Goal: Transaction & Acquisition: Purchase product/service

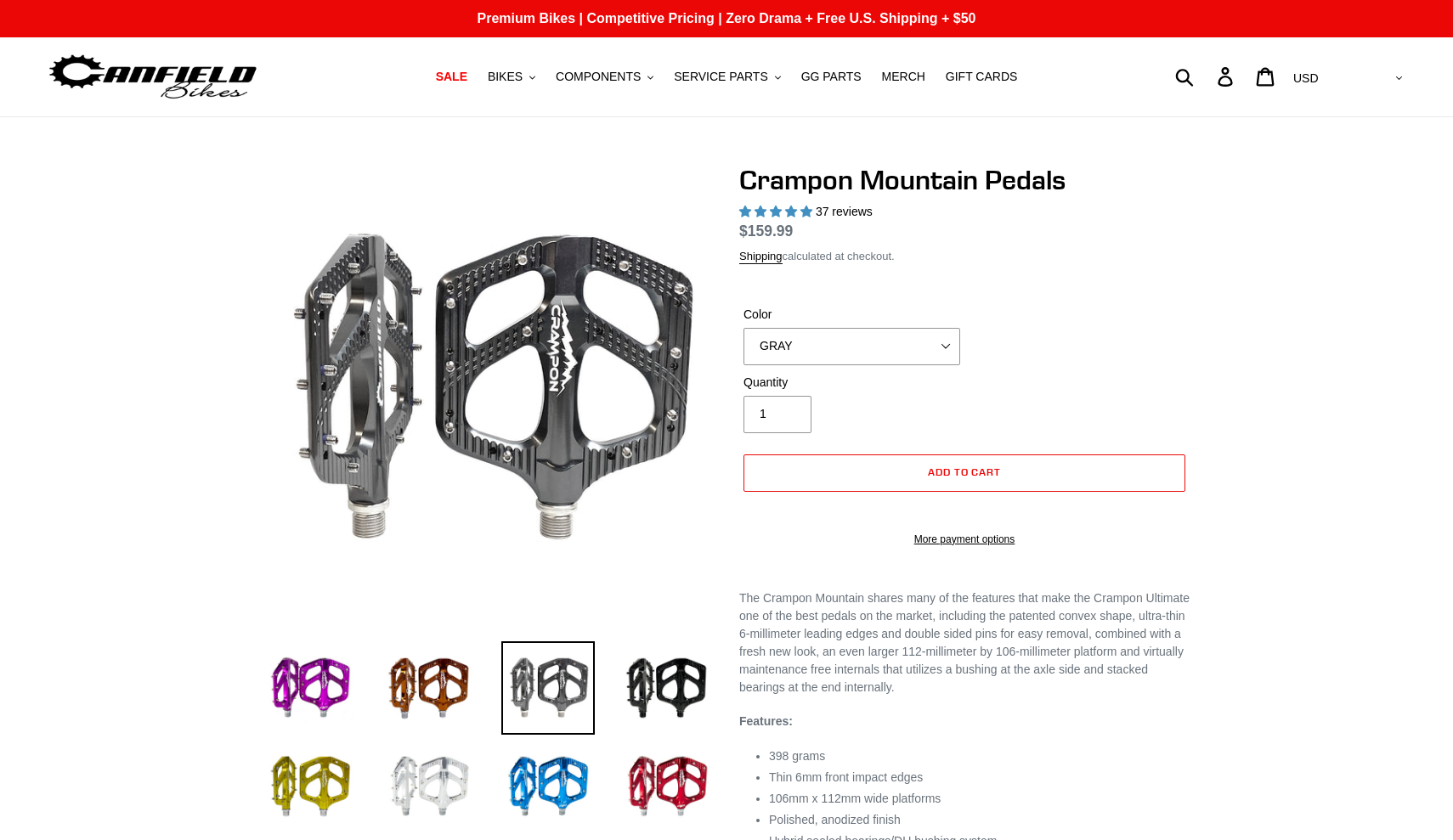
select select "highest-rating"
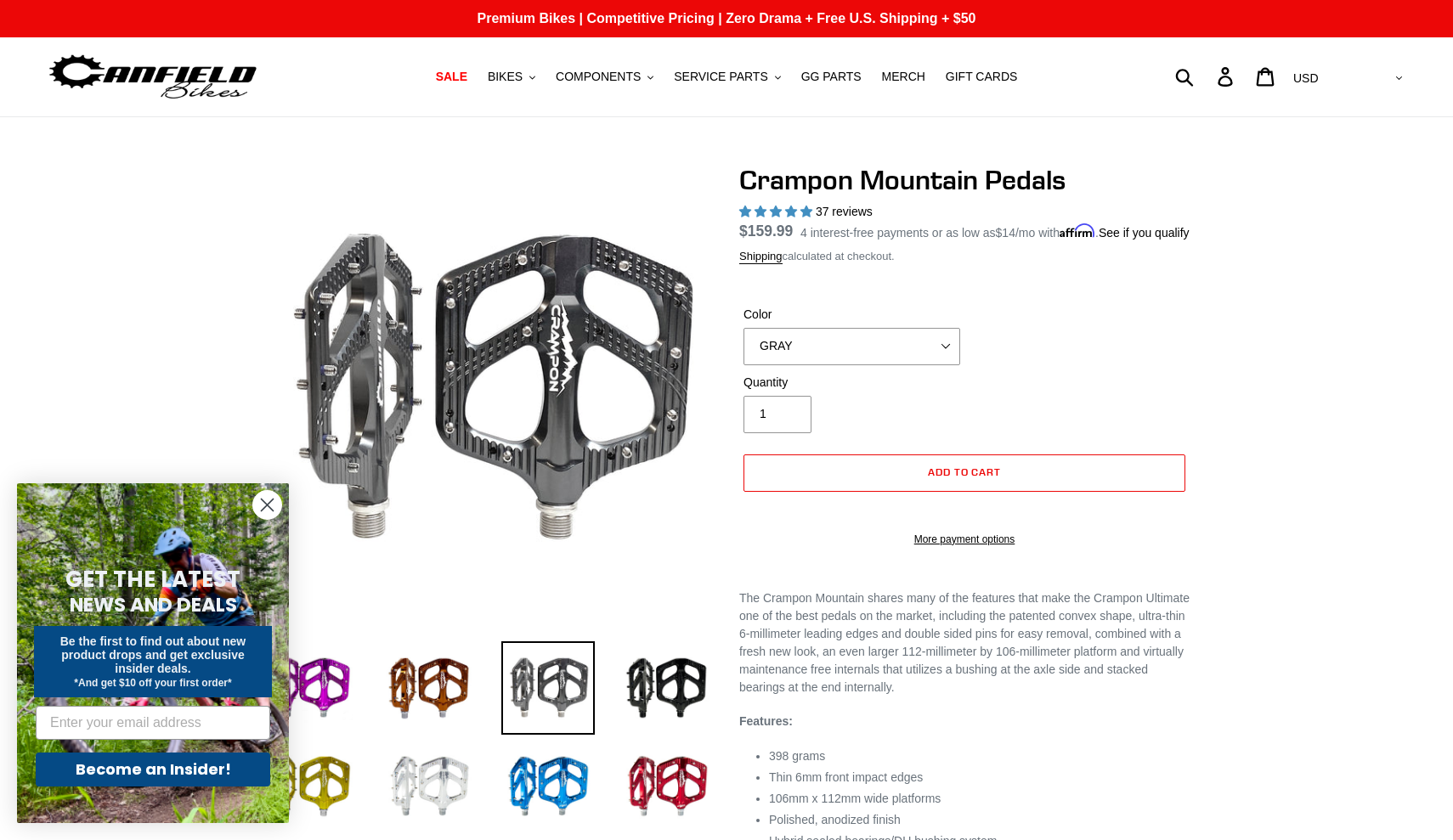
click at [264, 505] on circle "Close dialog" at bounding box center [266, 505] width 28 height 28
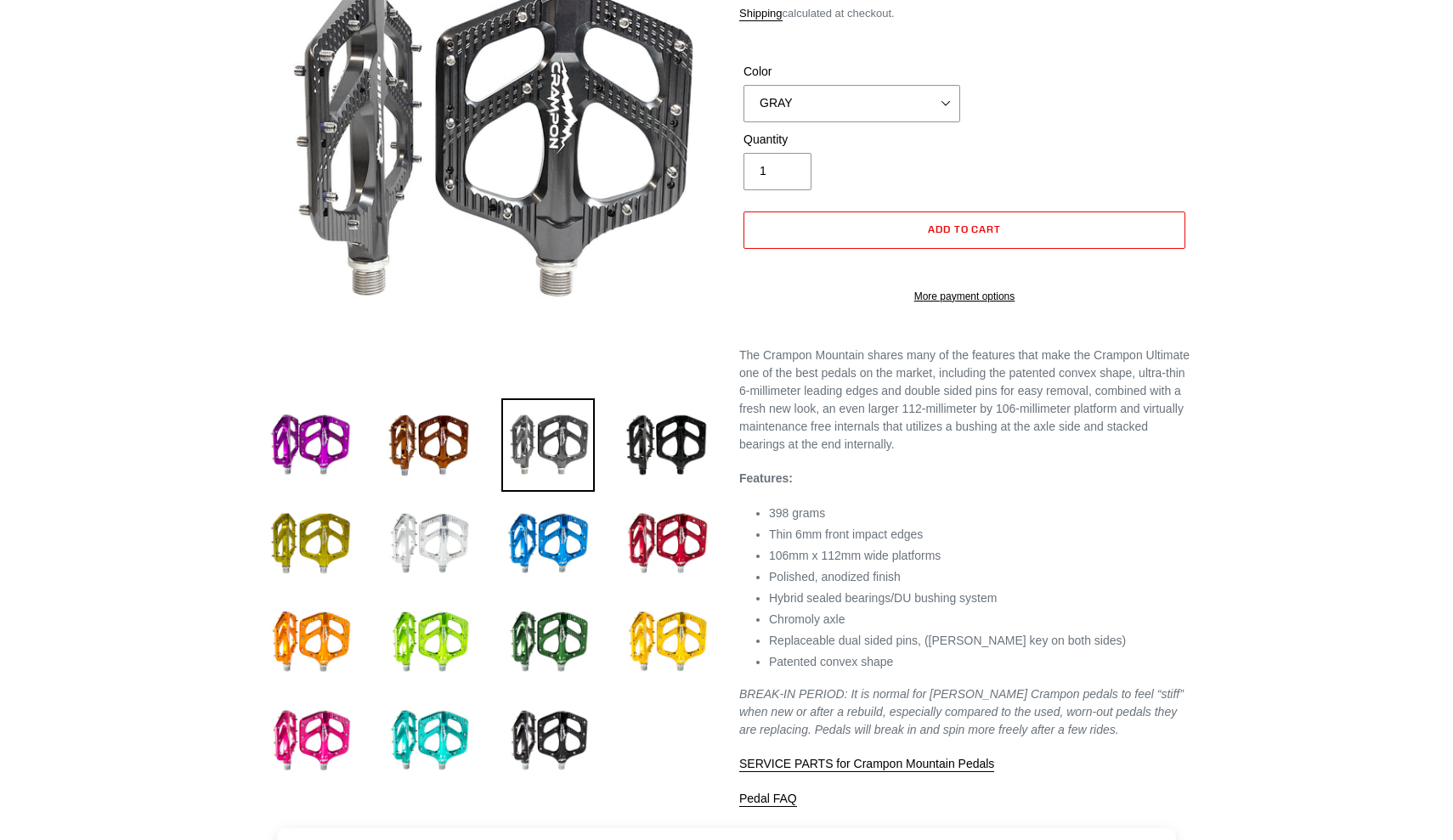
scroll to position [243, 0]
click at [559, 734] on img at bounding box center [548, 741] width 94 height 94
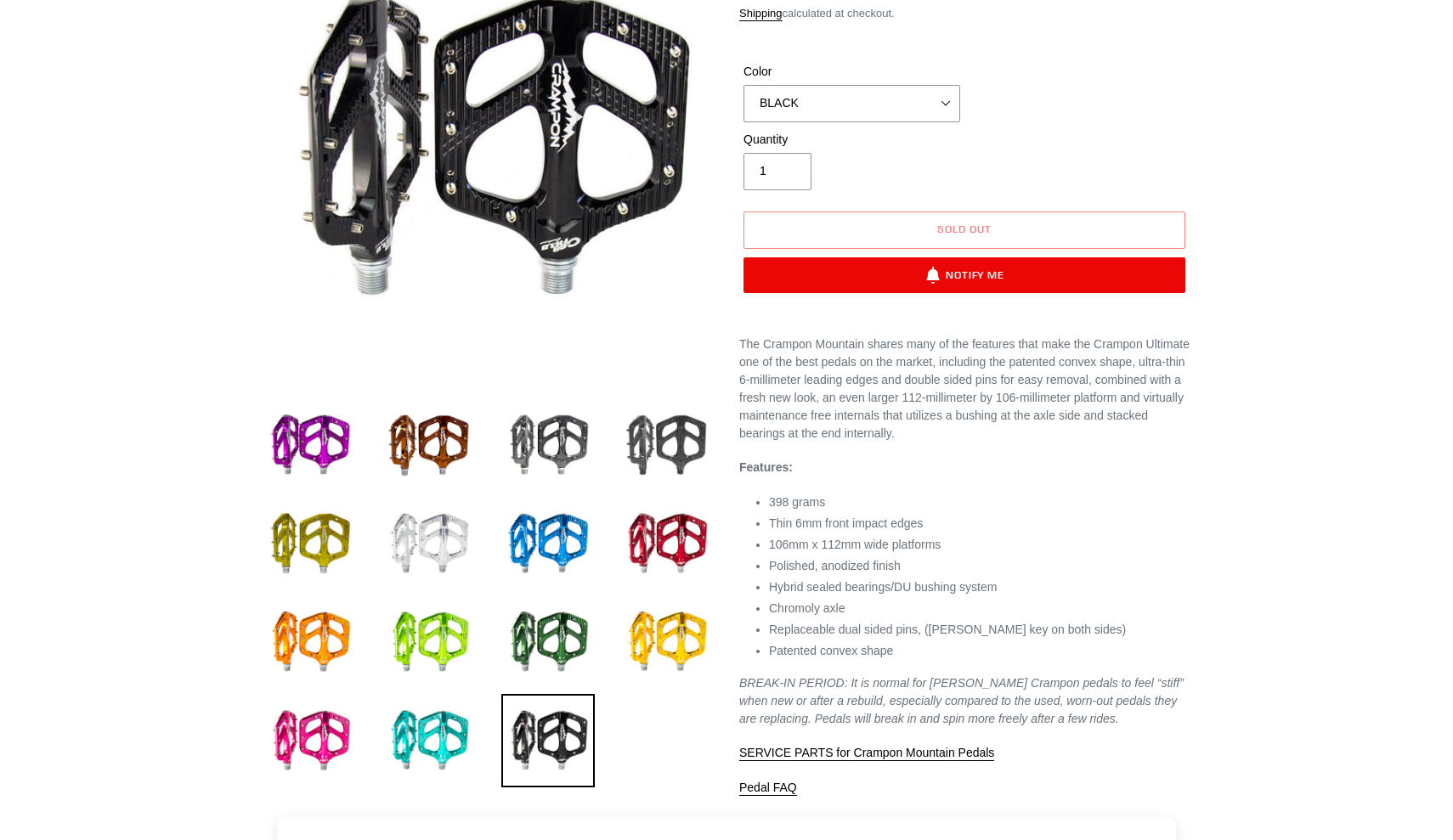
click at [668, 451] on img at bounding box center [667, 445] width 94 height 94
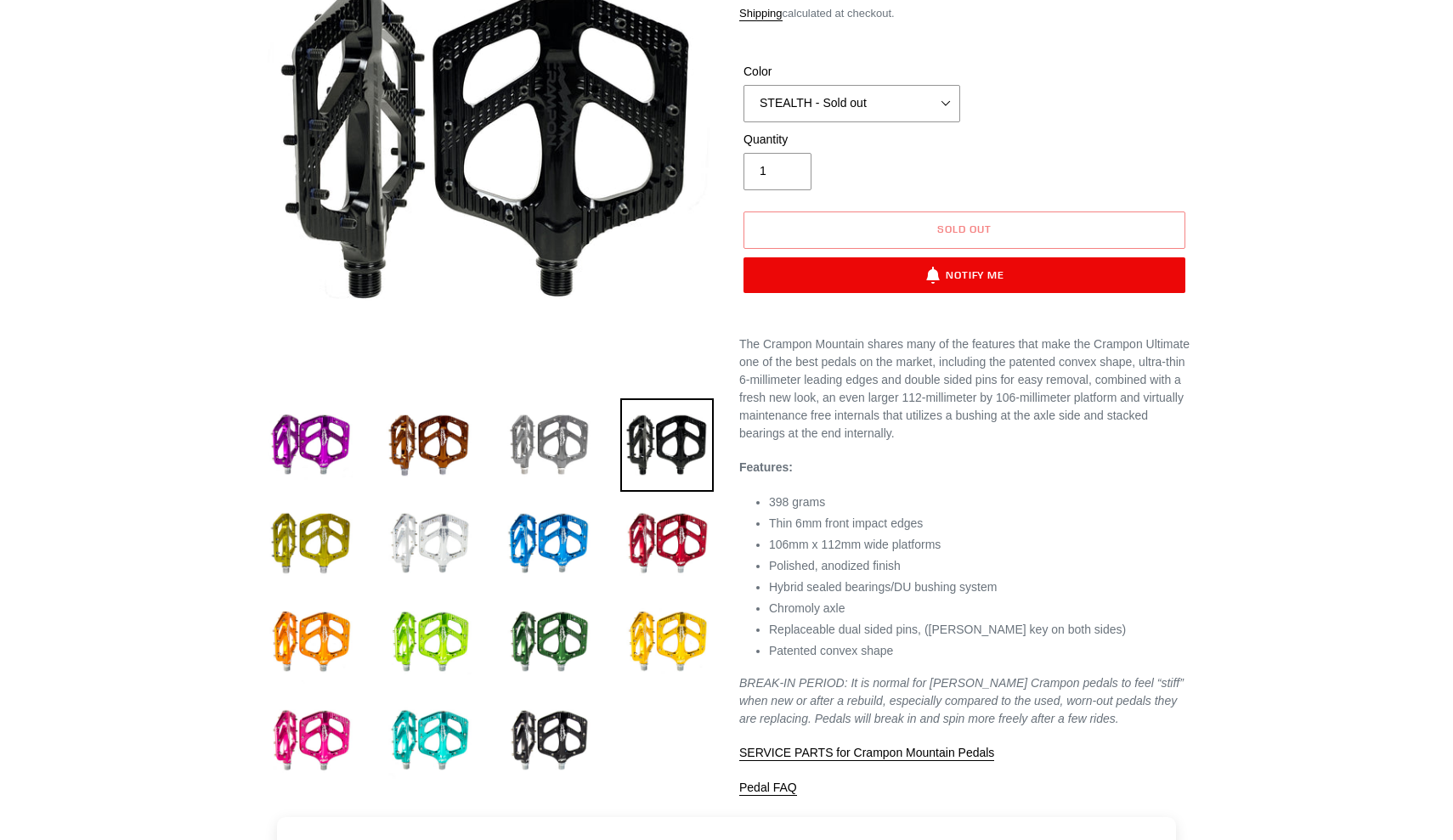
click at [564, 441] on img at bounding box center [548, 445] width 94 height 94
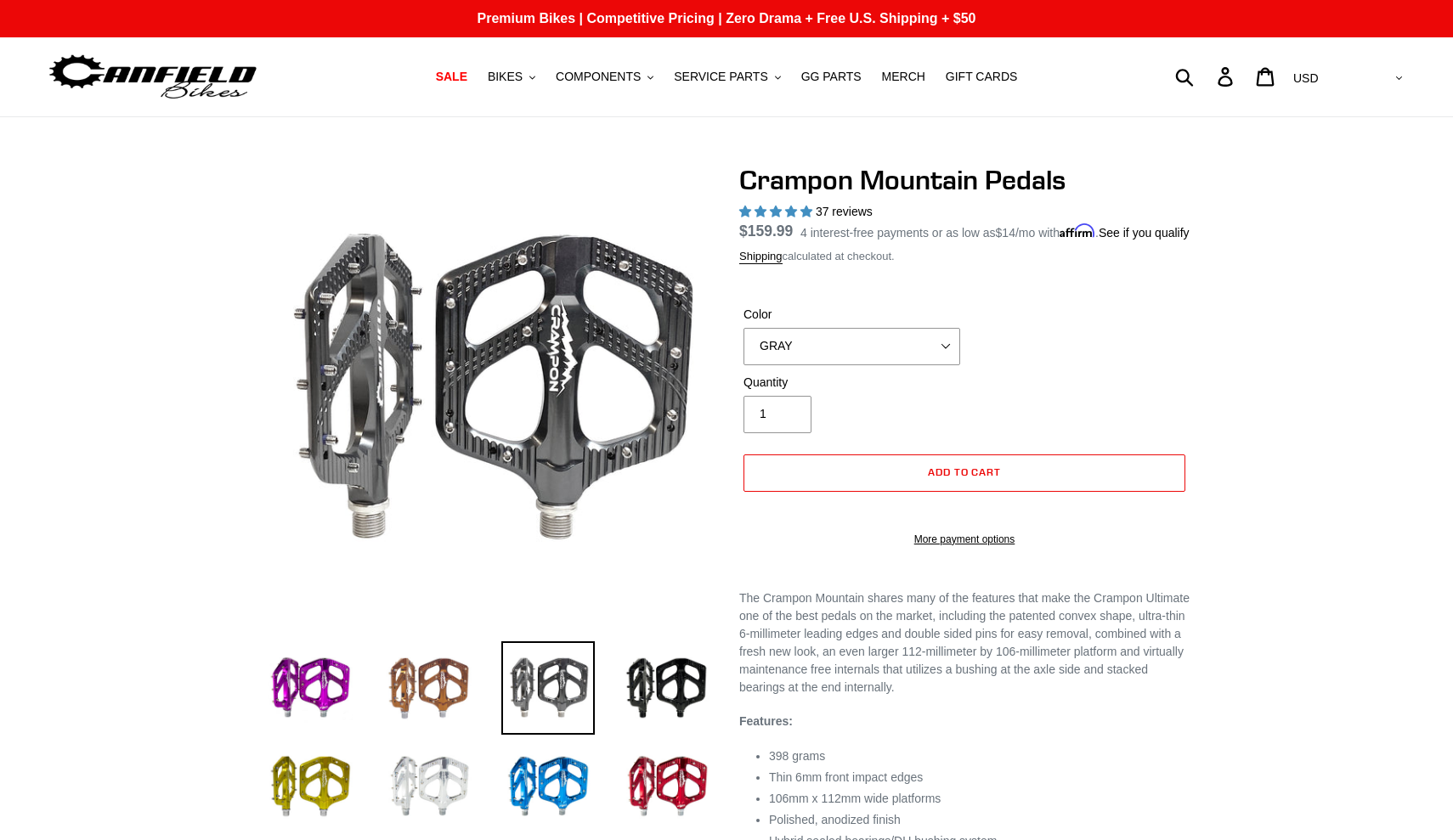
click at [437, 680] on img at bounding box center [429, 688] width 94 height 94
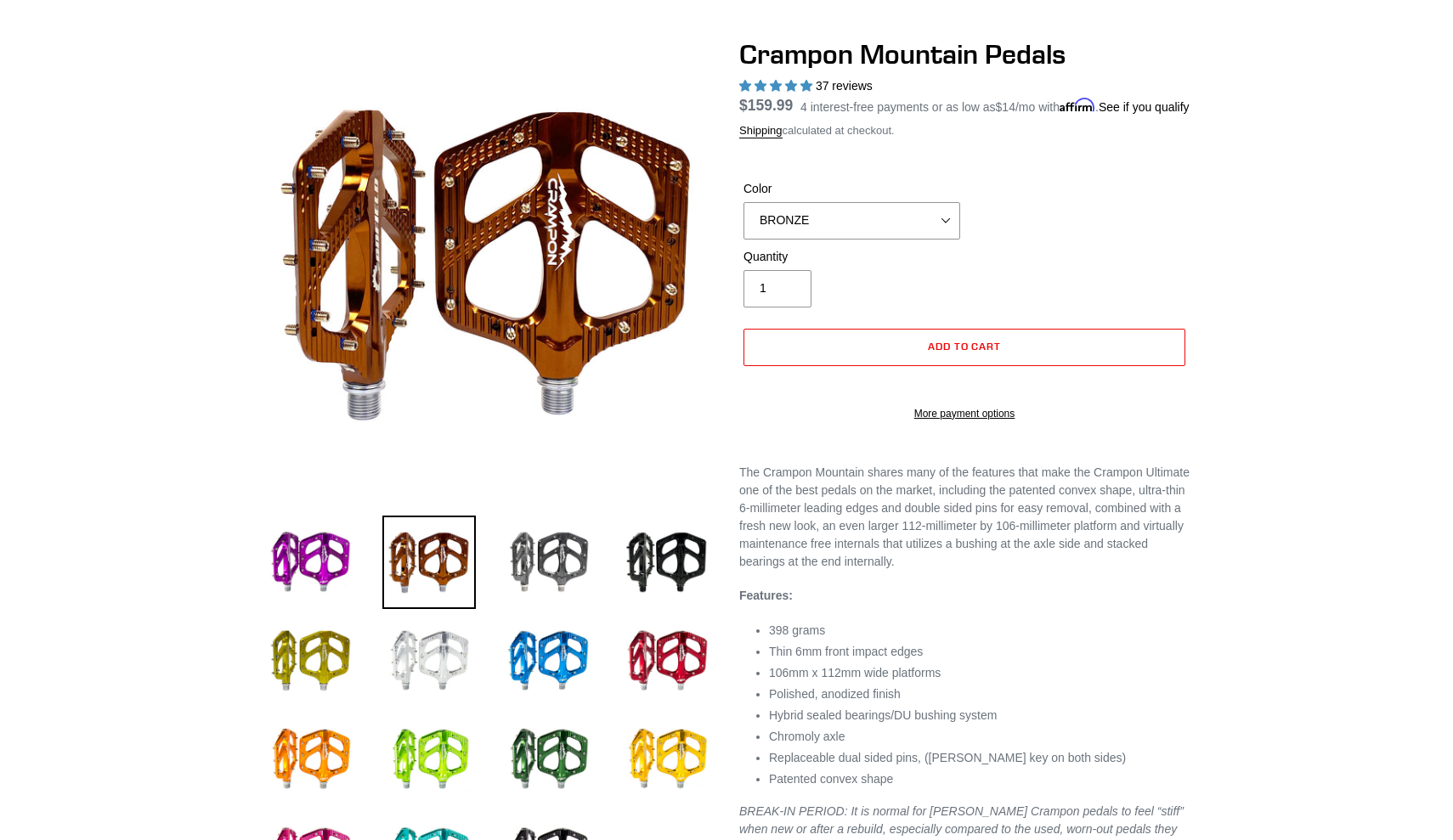
scroll to position [119, 0]
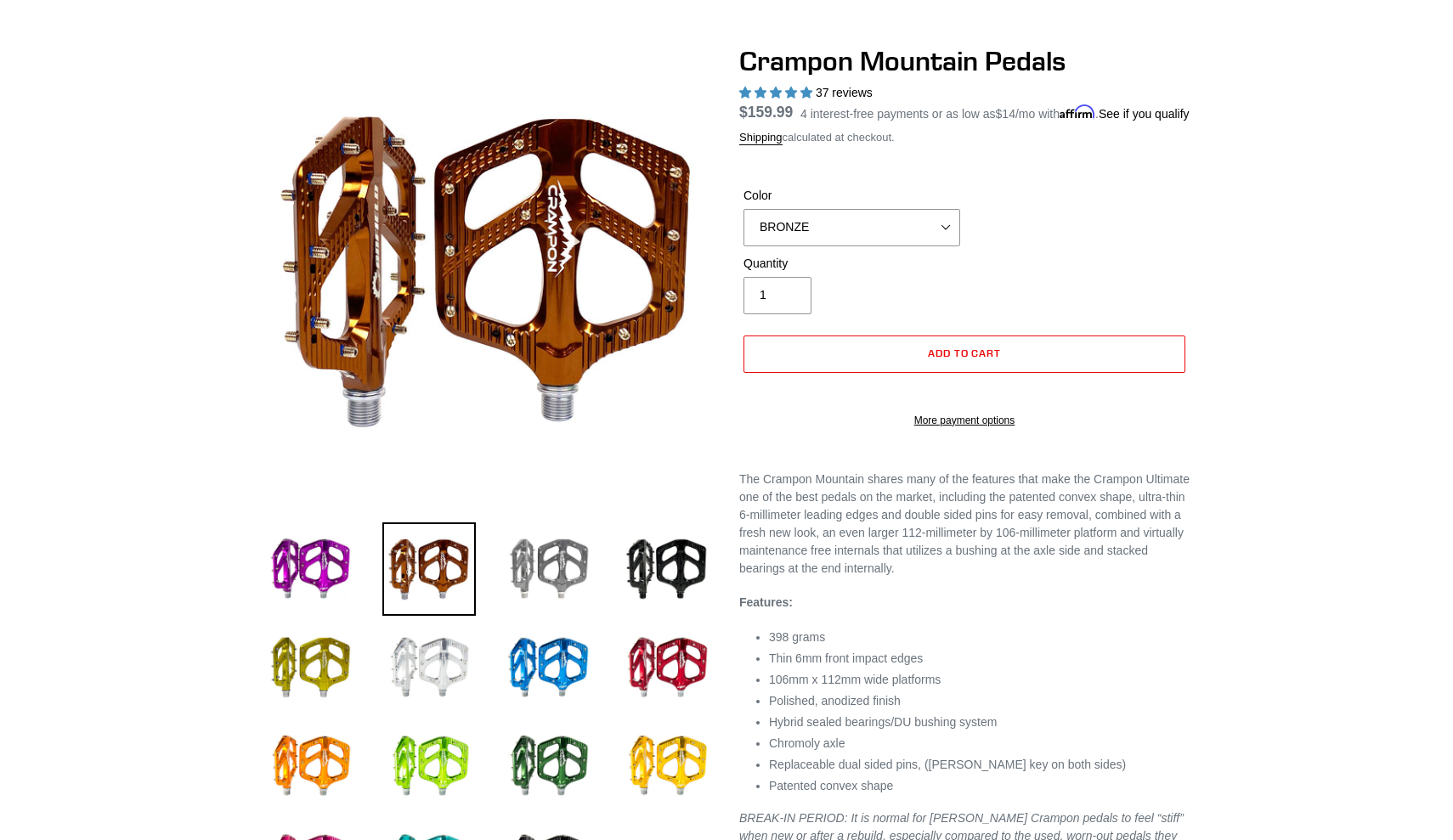
click at [566, 561] on img at bounding box center [548, 569] width 94 height 94
select select "GRAY"
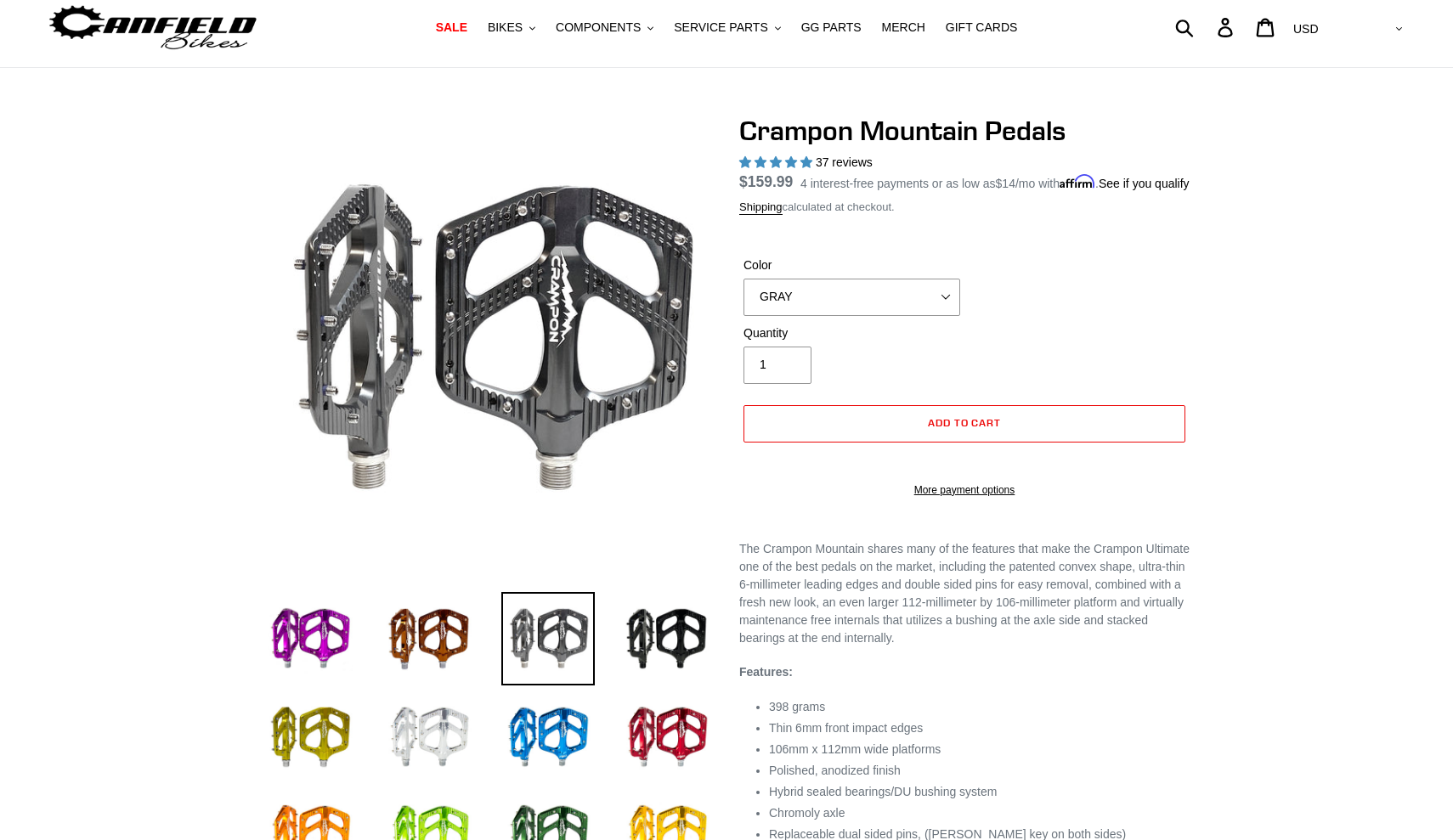
scroll to position [38, 0]
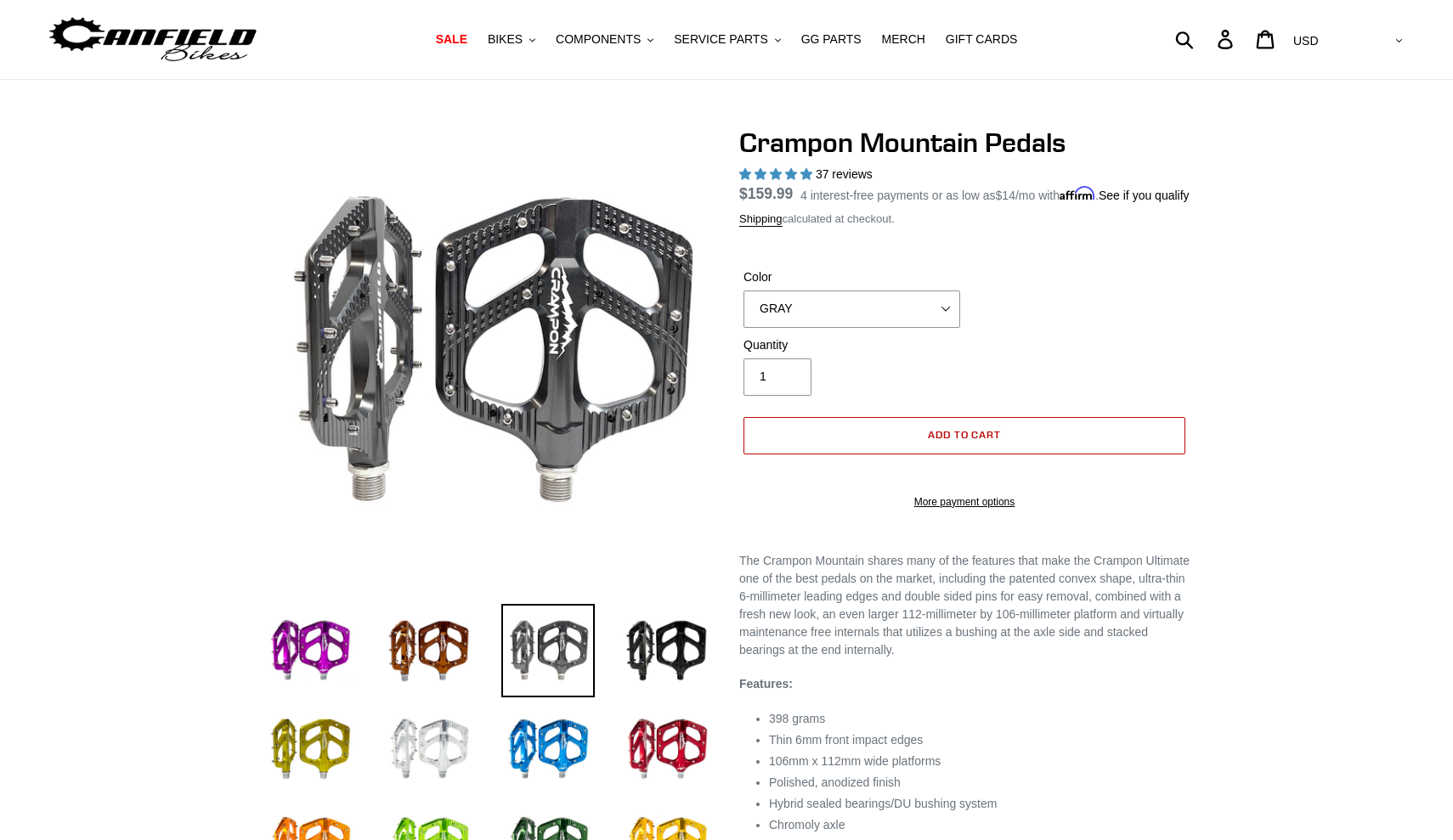
click at [940, 441] on span "Add to cart" at bounding box center [964, 434] width 74 height 13
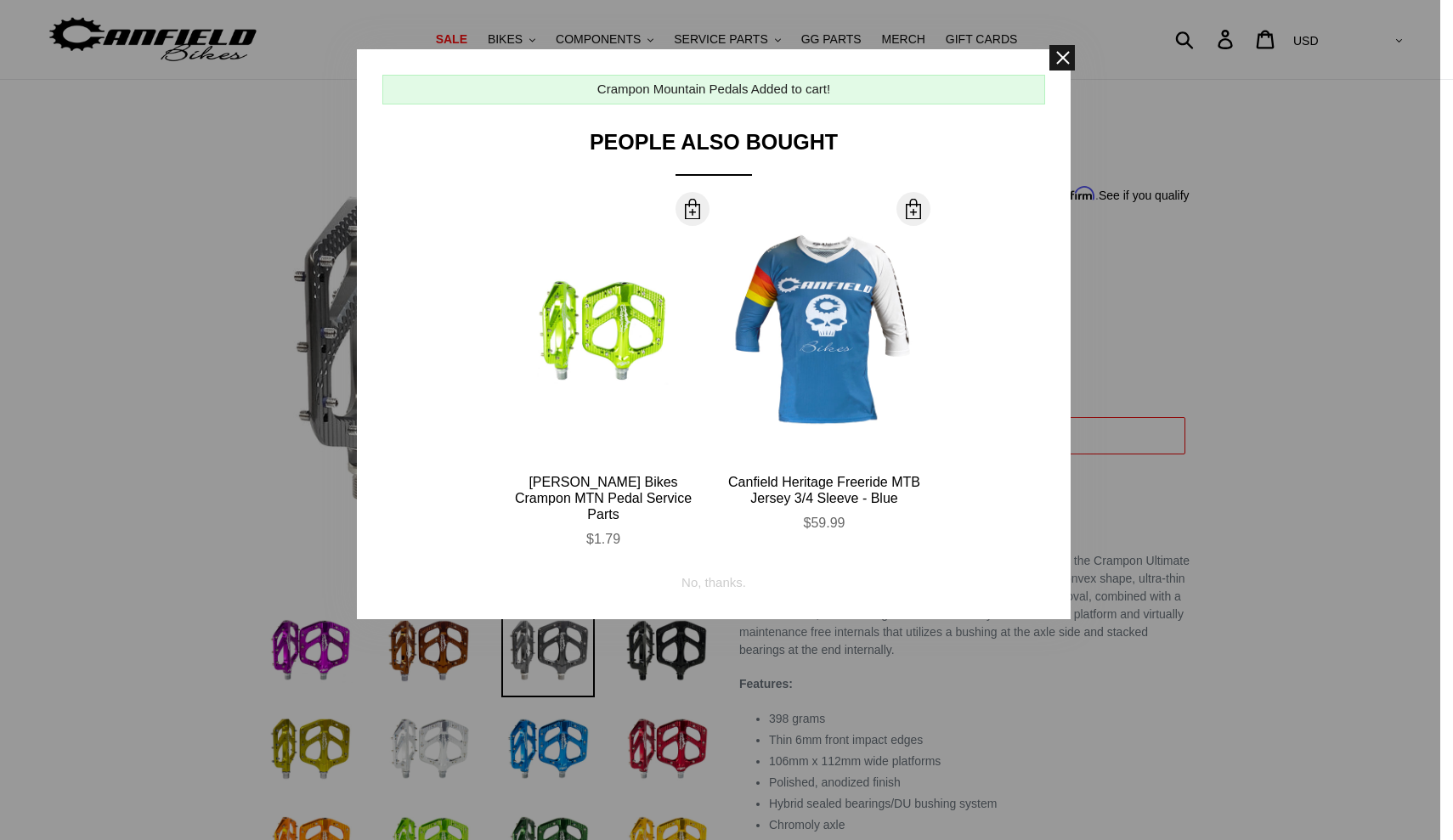
click at [1060, 58] on span at bounding box center [1062, 58] width 25 height 25
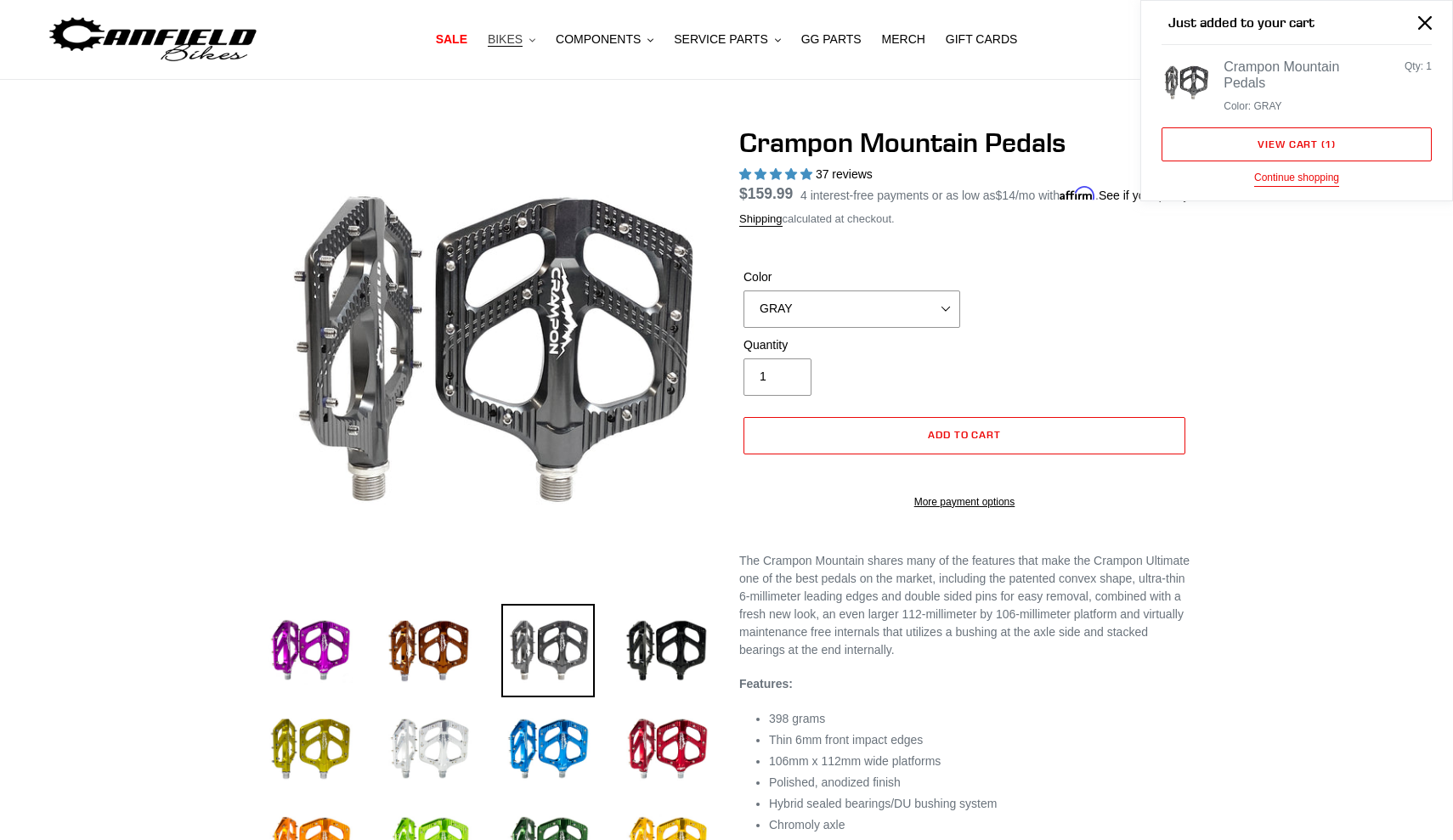
click at [535, 39] on icon ".cls-1{fill:#231f20}" at bounding box center [532, 40] width 6 height 6
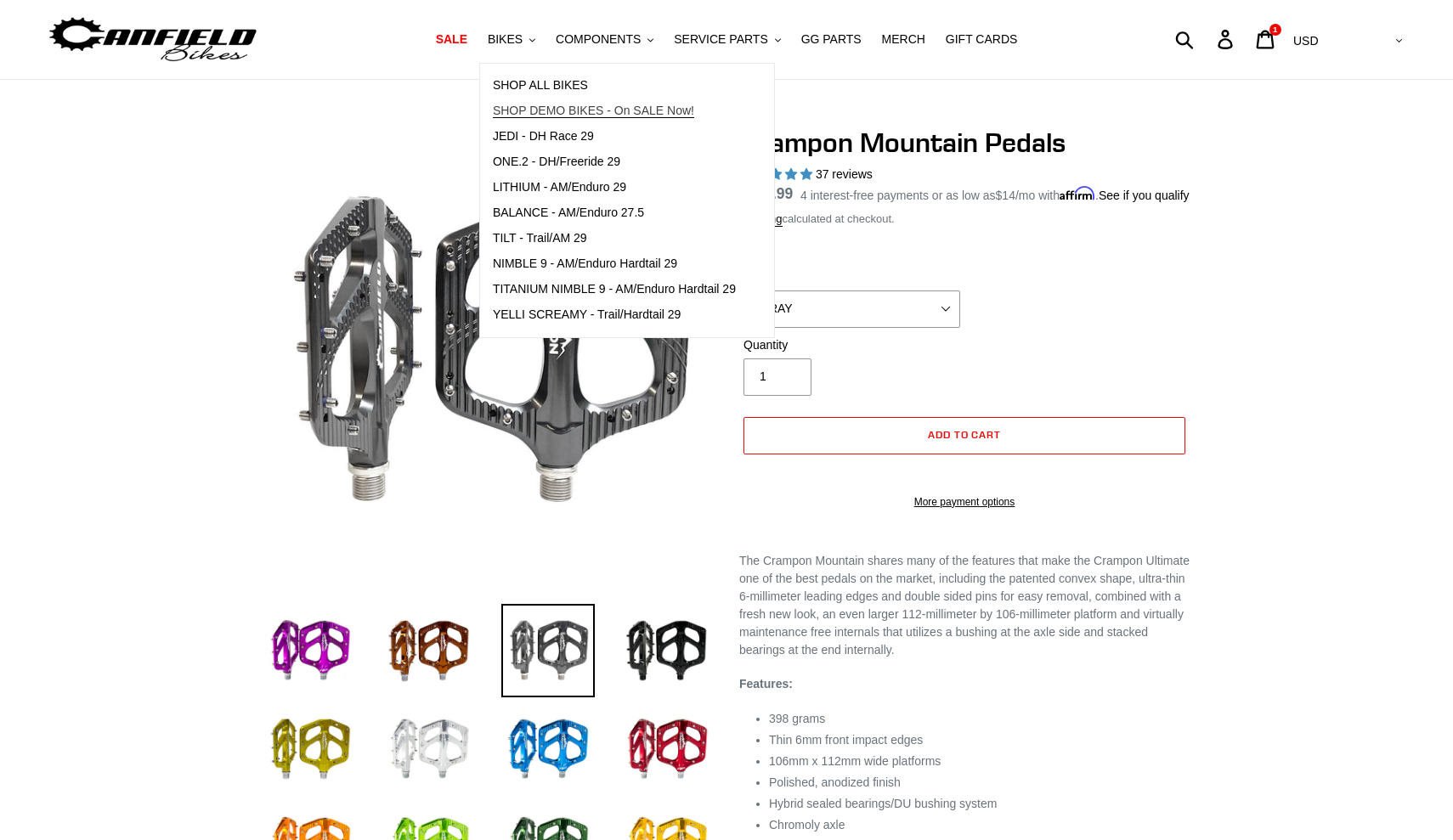
click at [551, 106] on span "SHOP DEMO BIKES - On SALE Now!" at bounding box center [594, 111] width 202 height 14
click at [535, 42] on icon ".cls-1{fill:#231f20}" at bounding box center [532, 40] width 6 height 6
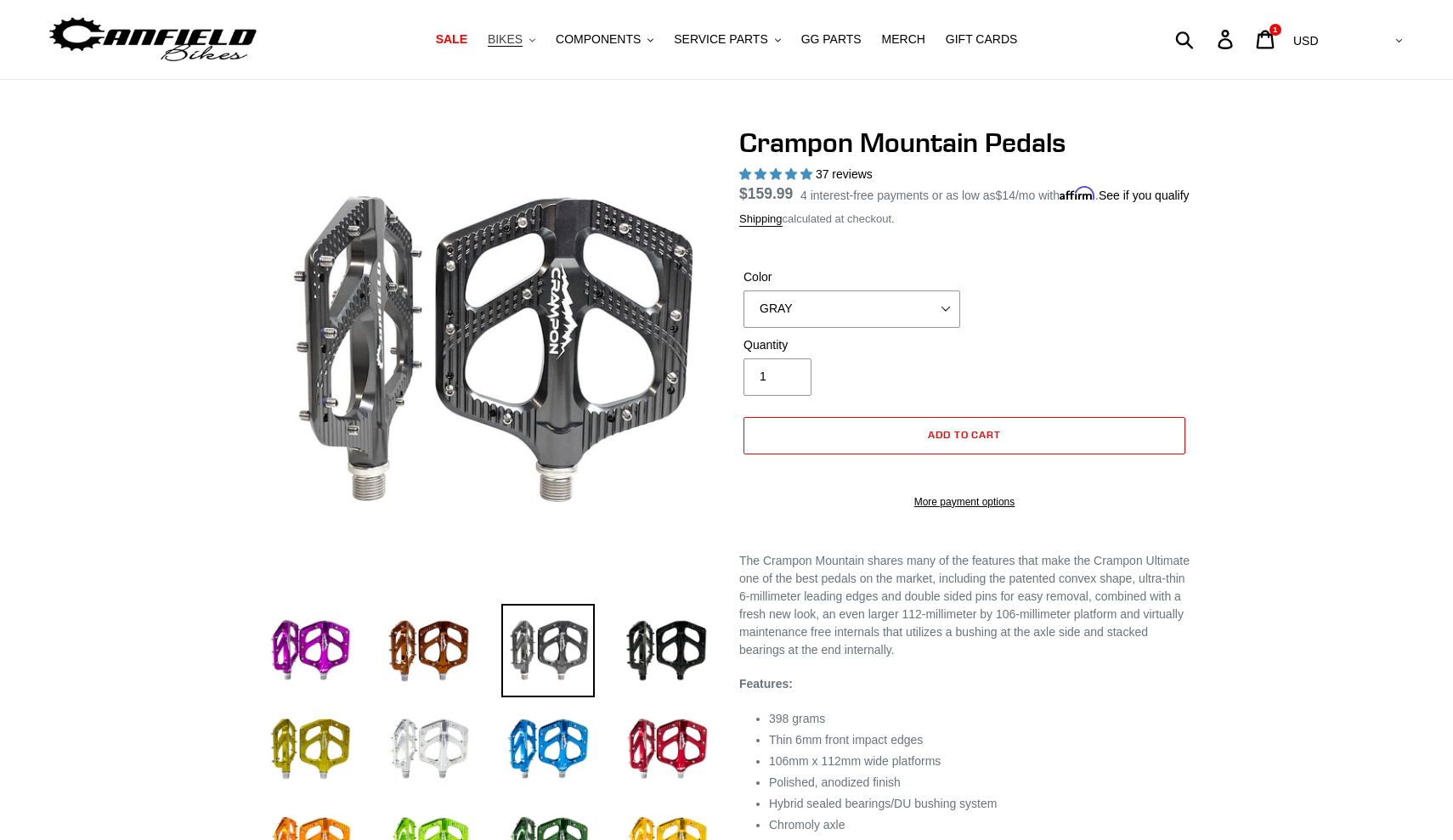
click at [535, 42] on icon ".cls-1{fill:#231f20}" at bounding box center [532, 40] width 6 height 6
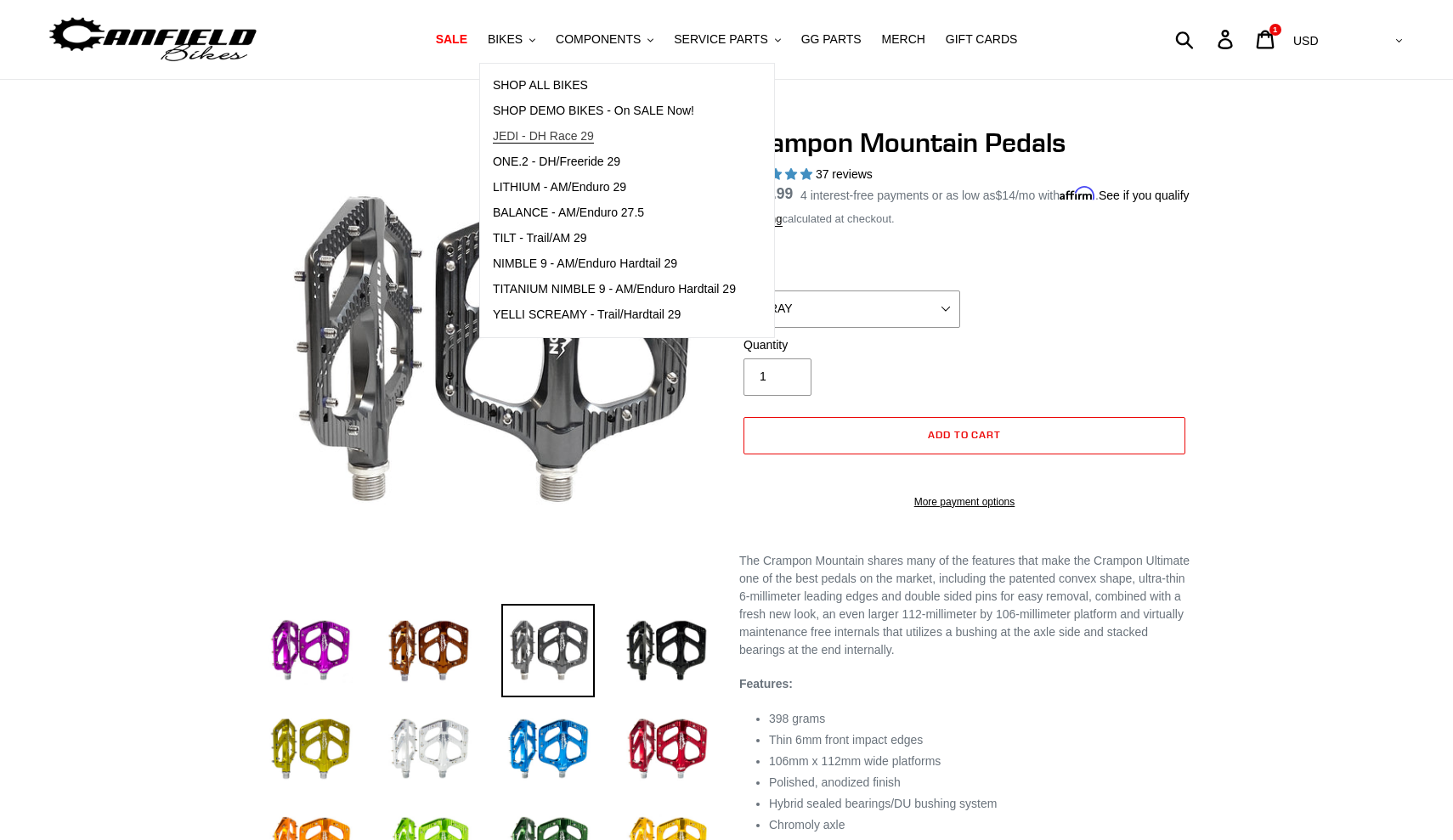
click at [559, 137] on span "JEDI - DH Race 29" at bounding box center [543, 137] width 101 height 14
click at [658, 39] on button "COMPONENTS .cls-1{fill:#231f20}" at bounding box center [604, 39] width 114 height 22
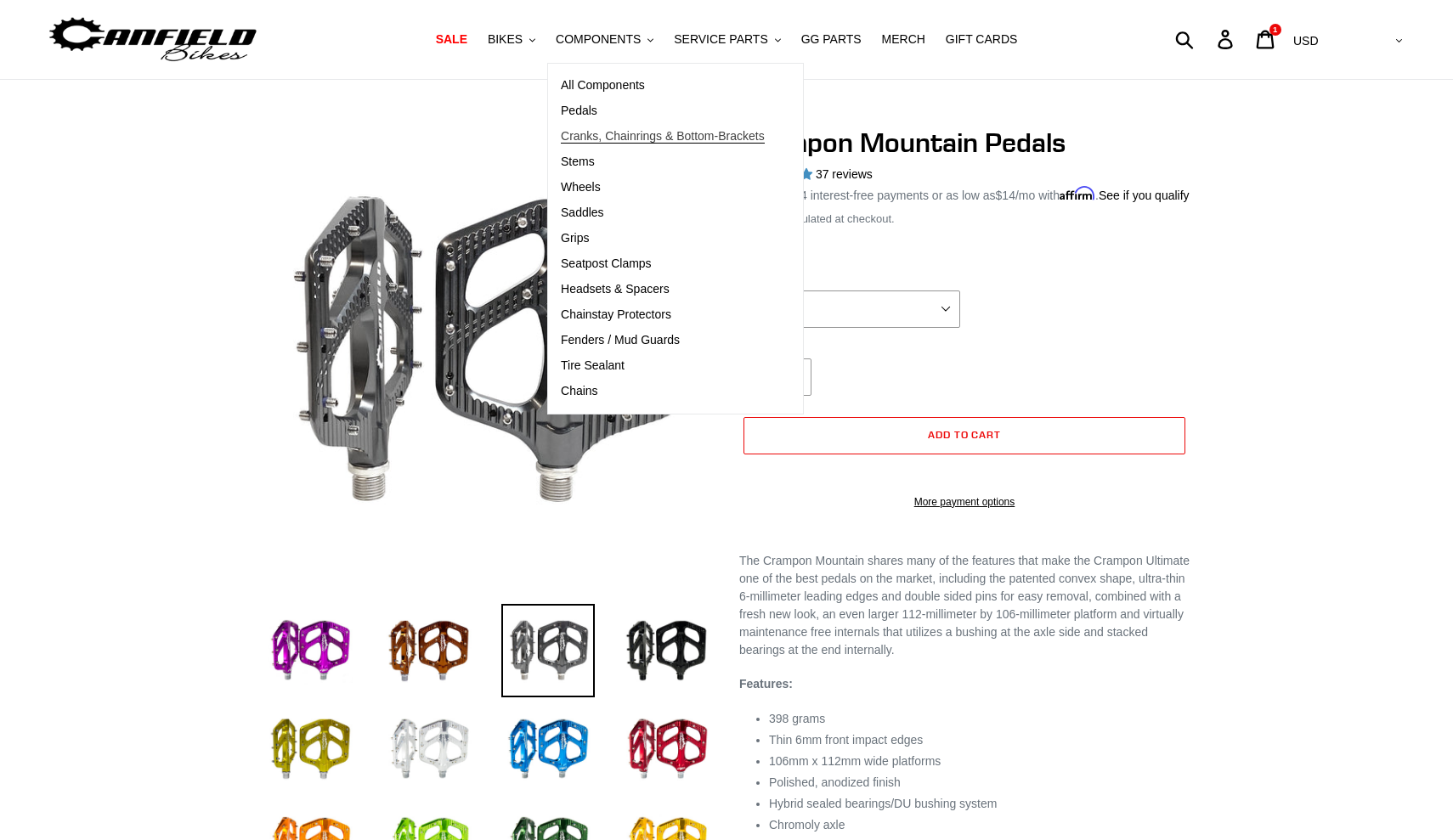
click at [651, 140] on span "Cranks, Chainrings & Bottom-Brackets" at bounding box center [662, 137] width 204 height 14
click at [777, 39] on icon ".cls-1{fill:#231f20}" at bounding box center [777, 40] width 6 height 6
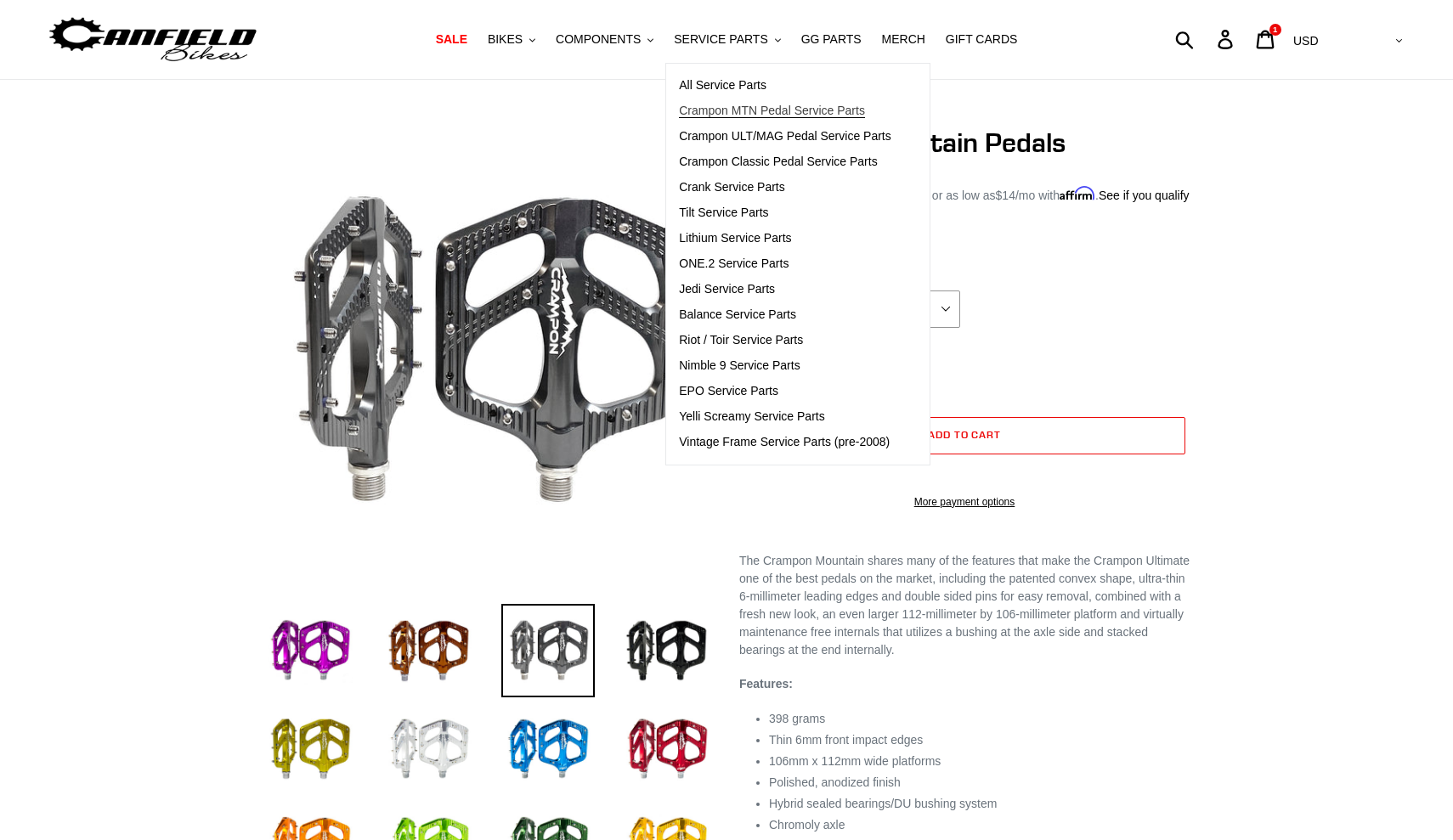
click at [801, 112] on span "Crampon MTN Pedal Service Parts" at bounding box center [772, 111] width 186 height 14
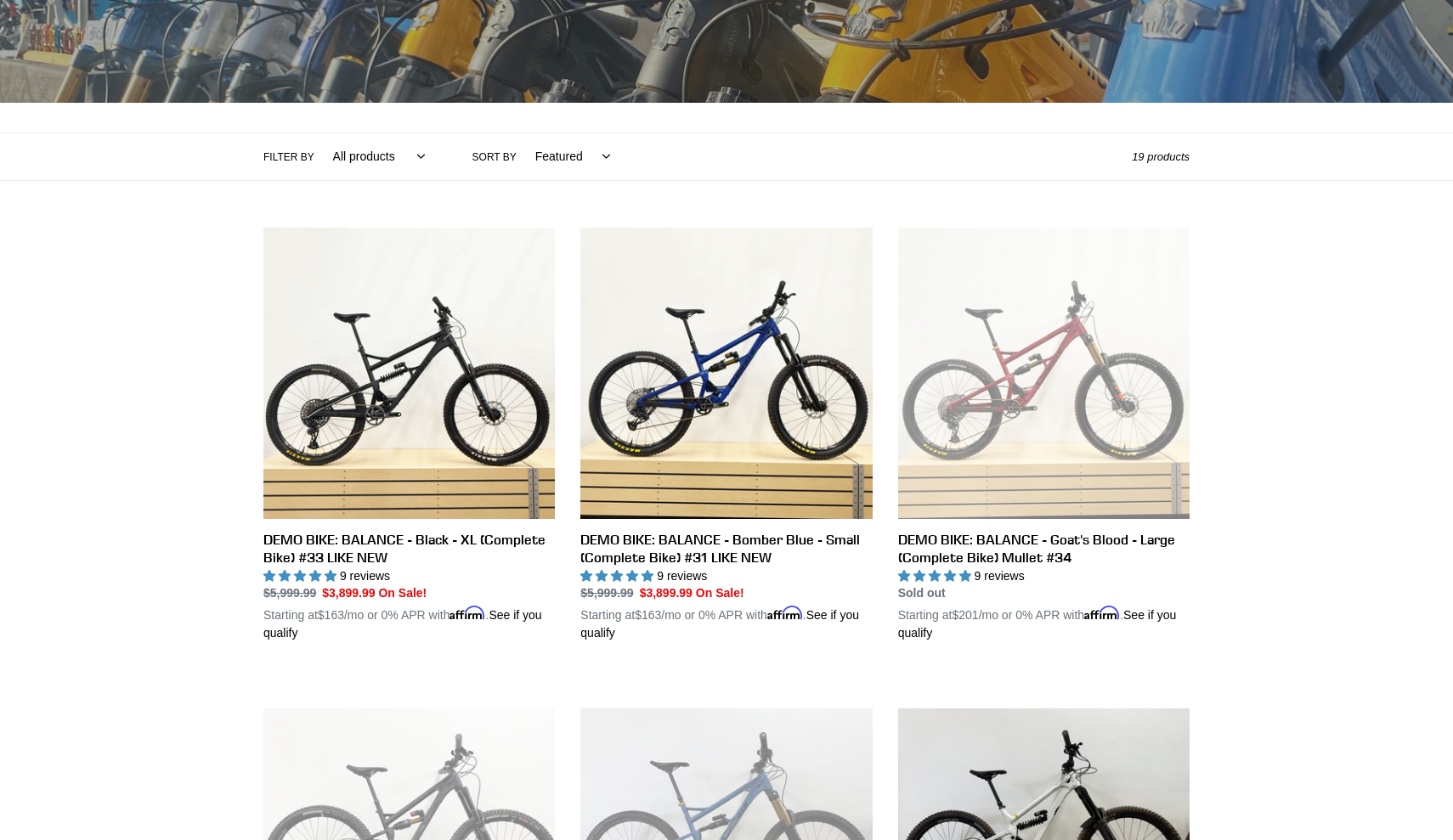
scroll to position [267, 0]
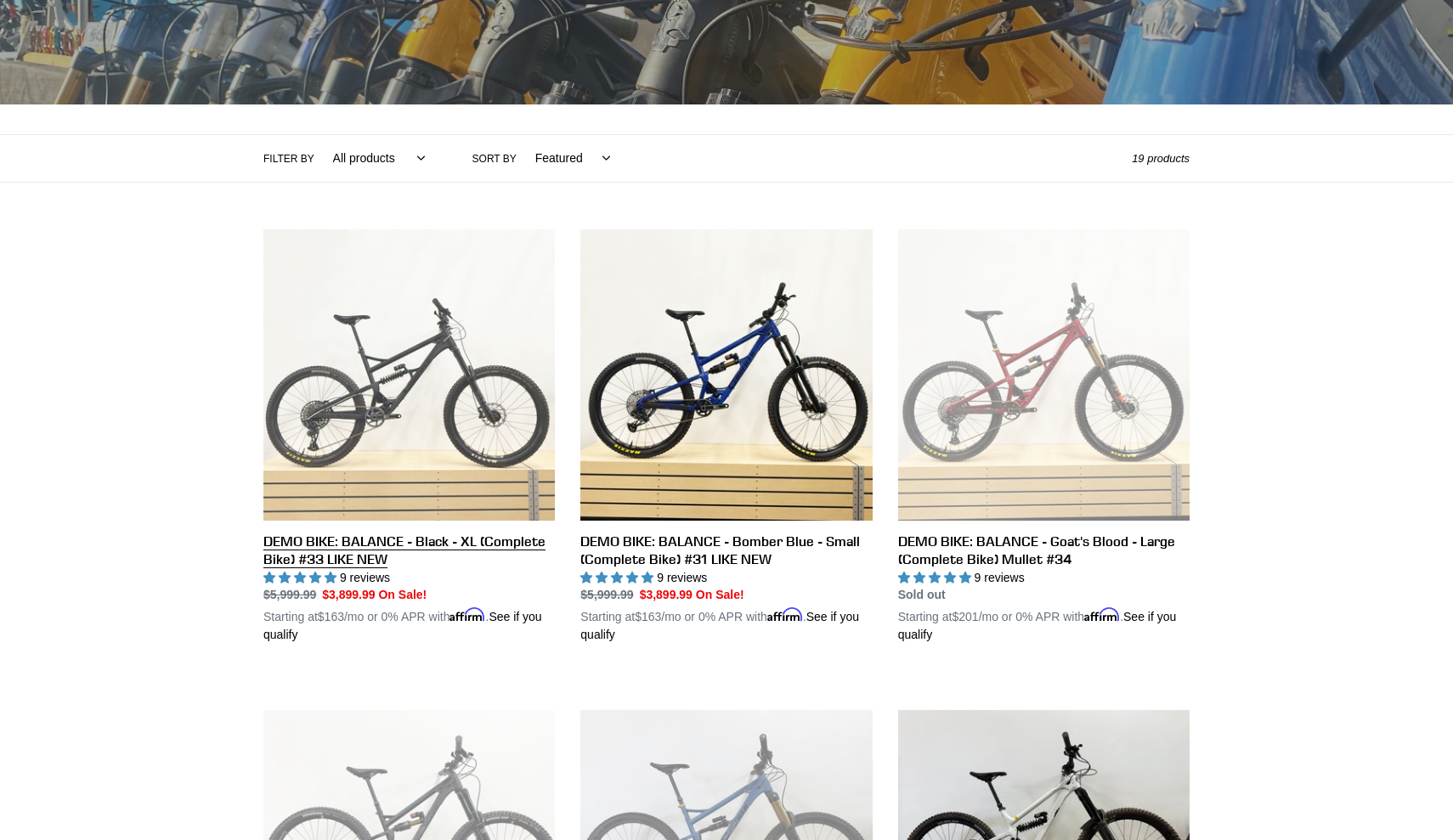
click at [417, 543] on link "DEMO BIKE: BALANCE - Black - XL (Complete Bike) #33 LIKE NEW" at bounding box center [409, 437] width 291 height 416
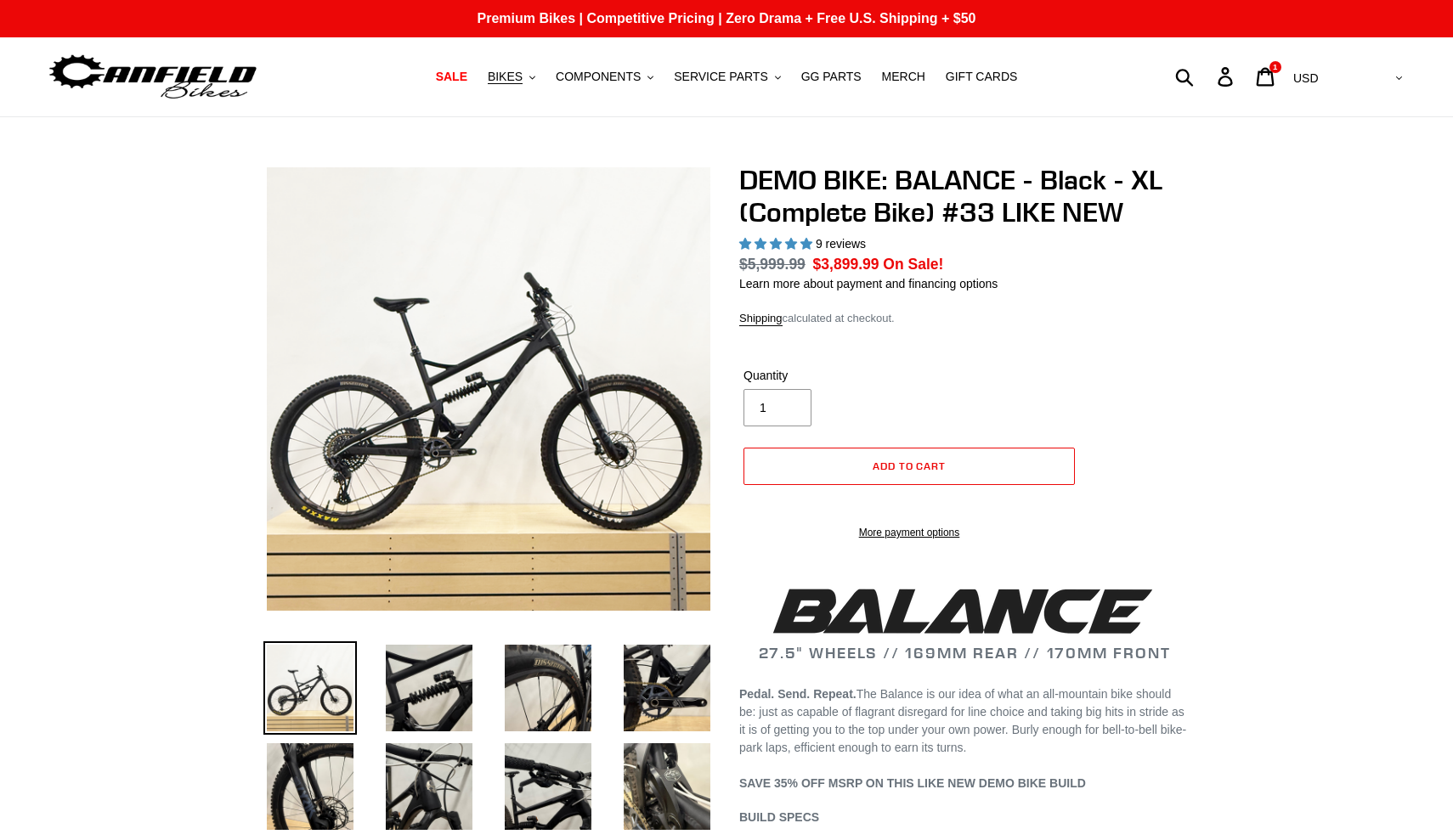
select select "highest-rating"
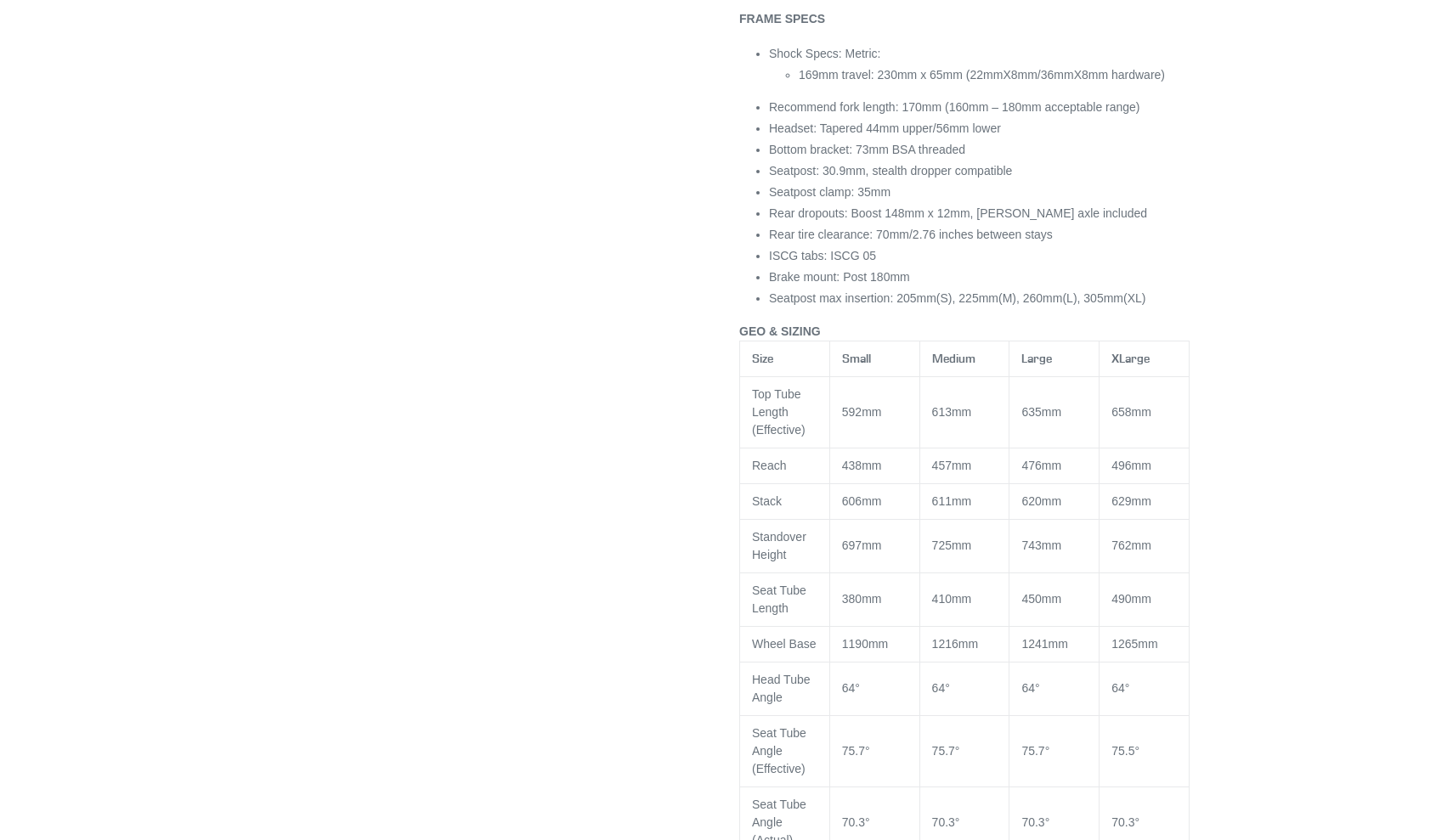
scroll to position [1887, 0]
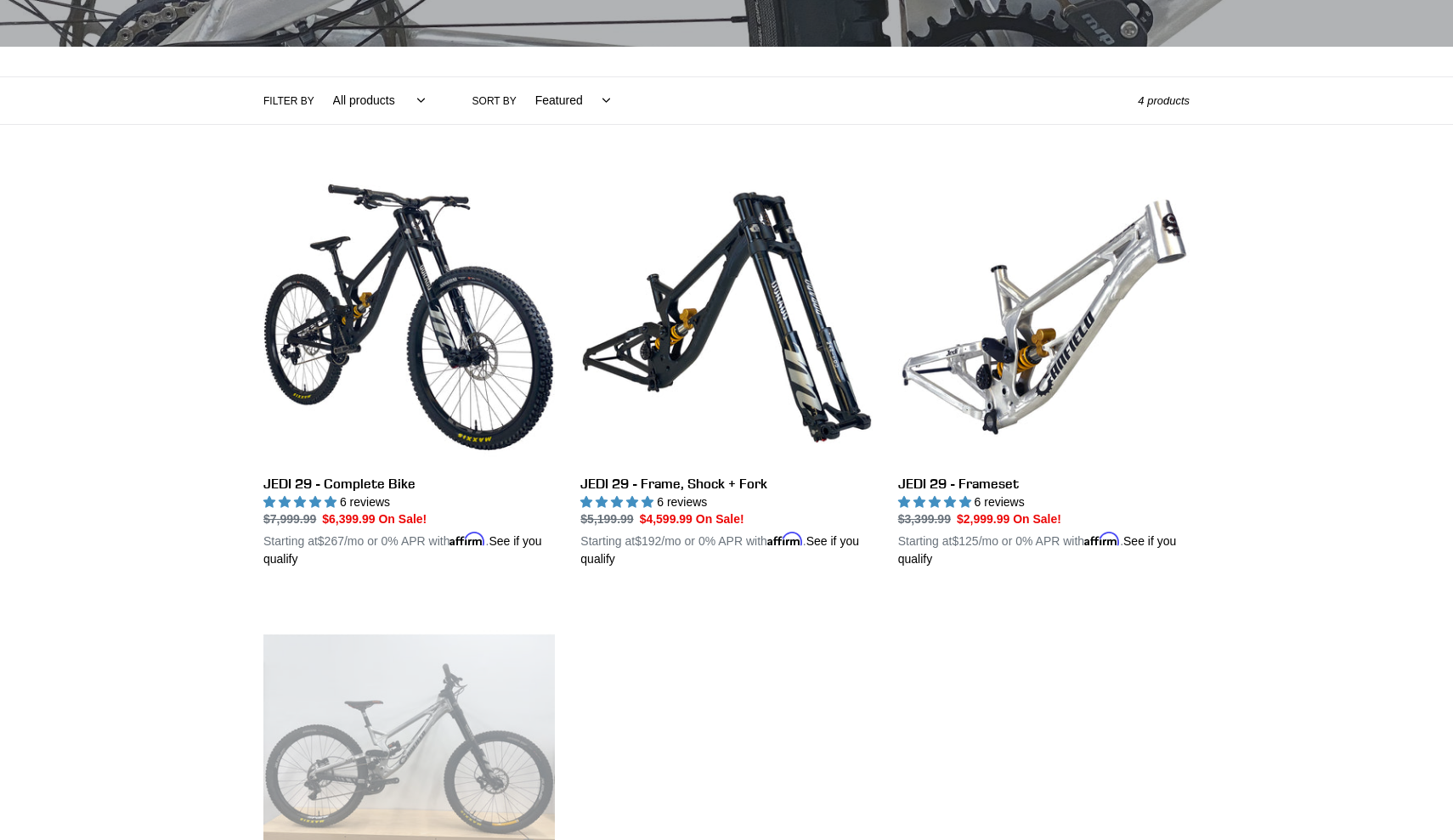
scroll to position [323, 0]
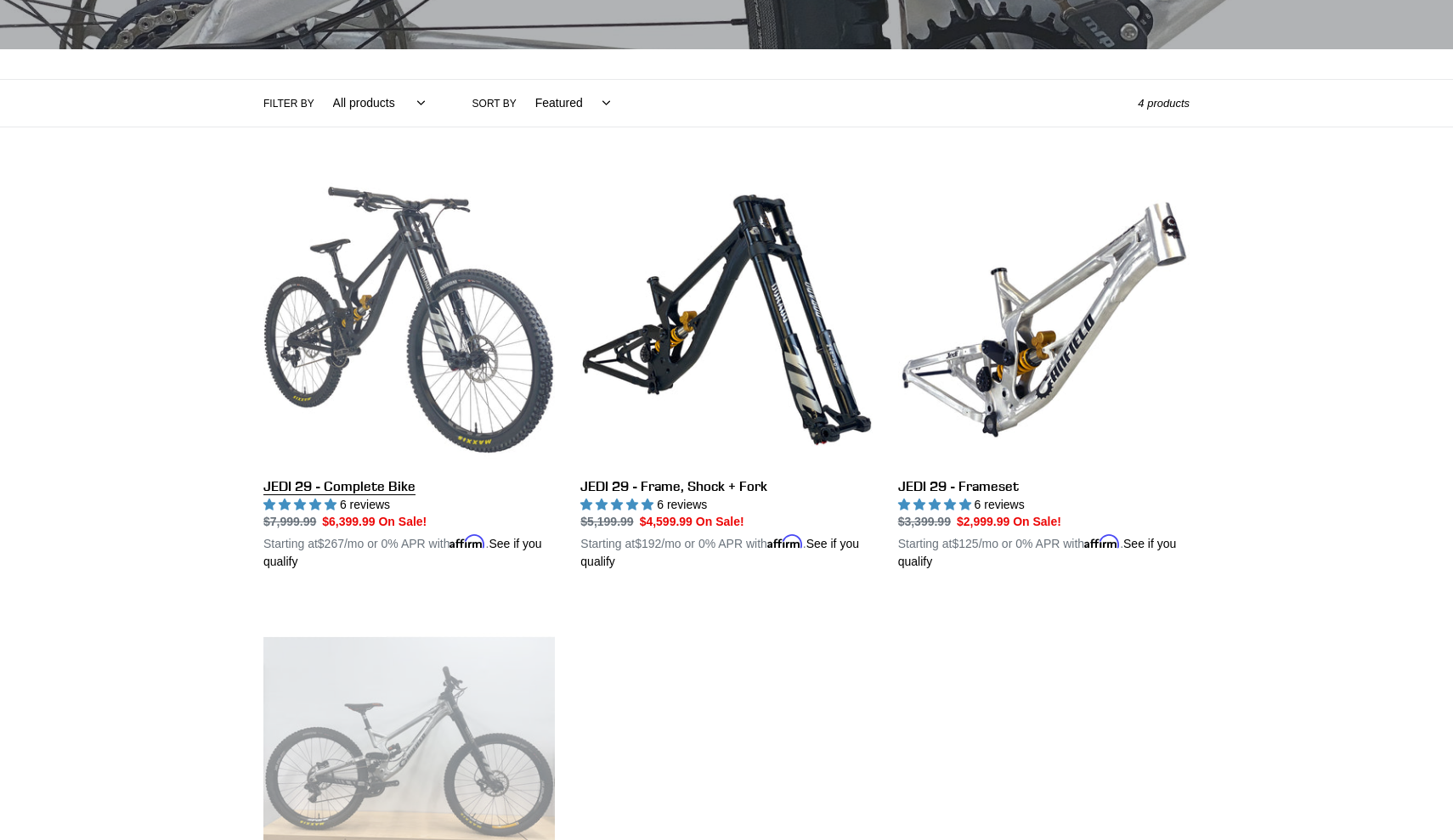
click at [309, 481] on link "JEDI 29 - Complete Bike" at bounding box center [409, 373] width 291 height 398
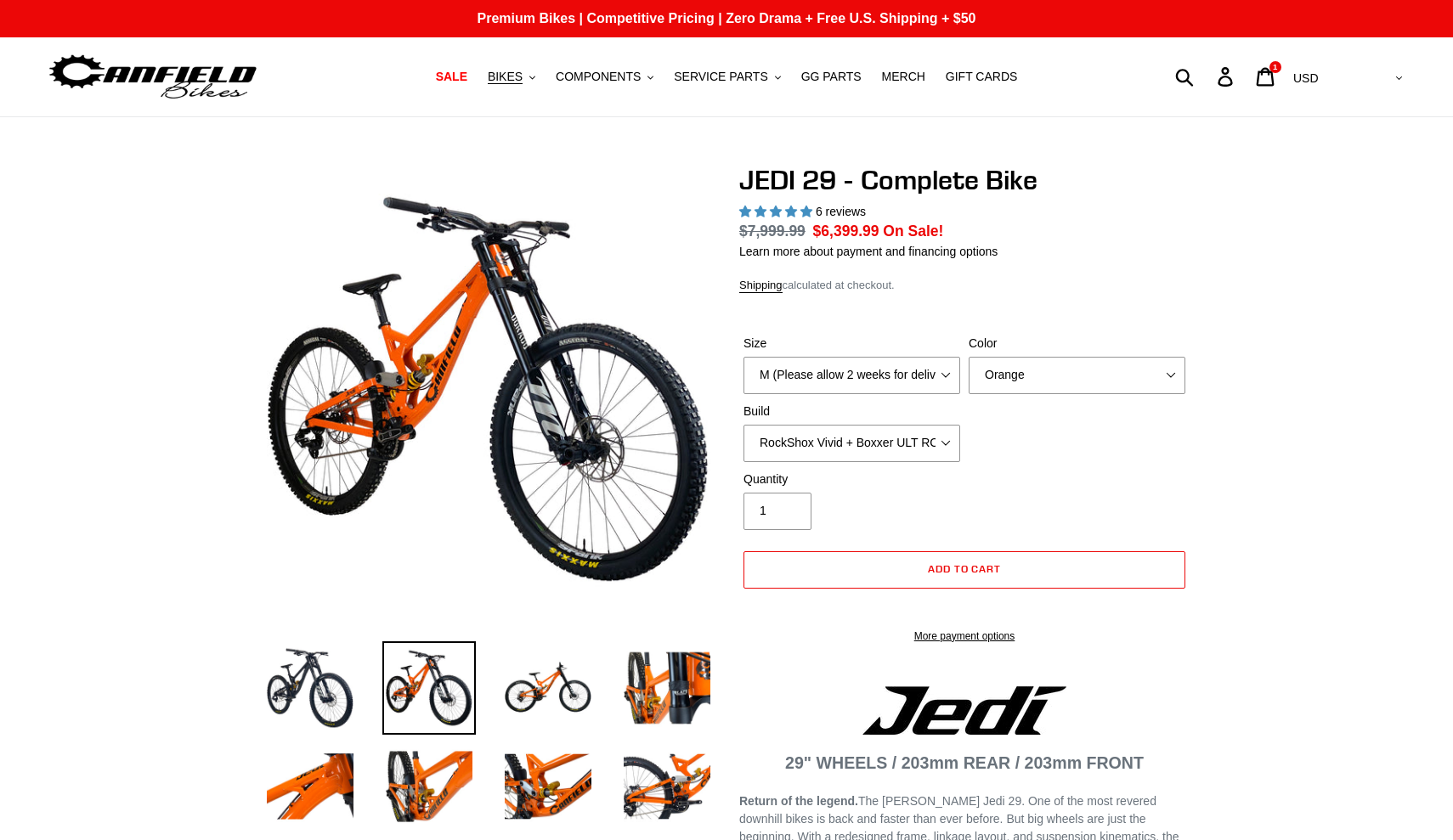
select select "highest-rating"
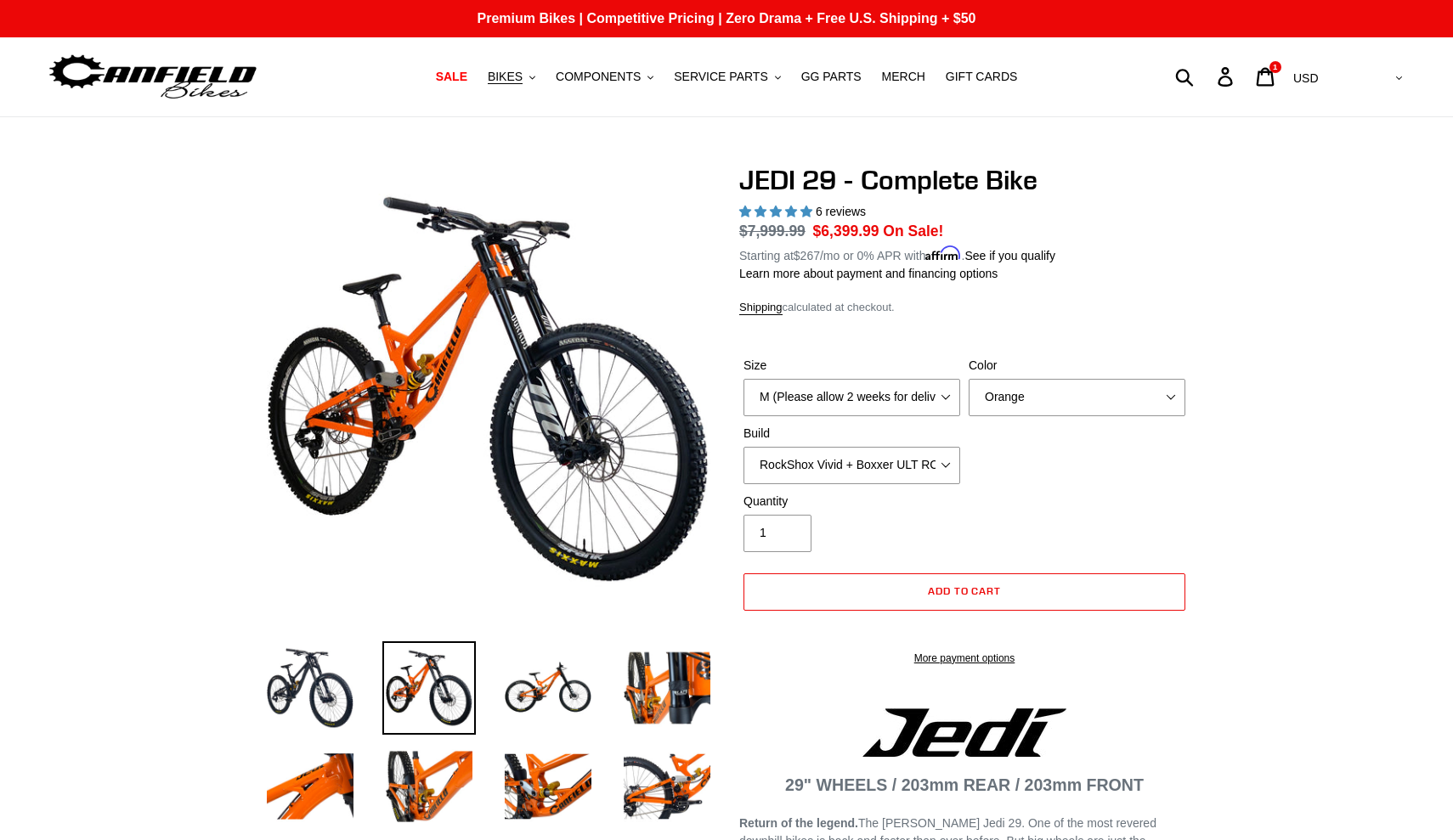
click at [950, 374] on div "Size M (Please allow 2 weeks for delivery) L (Please allow 2 weeks for delivery…" at bounding box center [852, 387] width 225 height 59
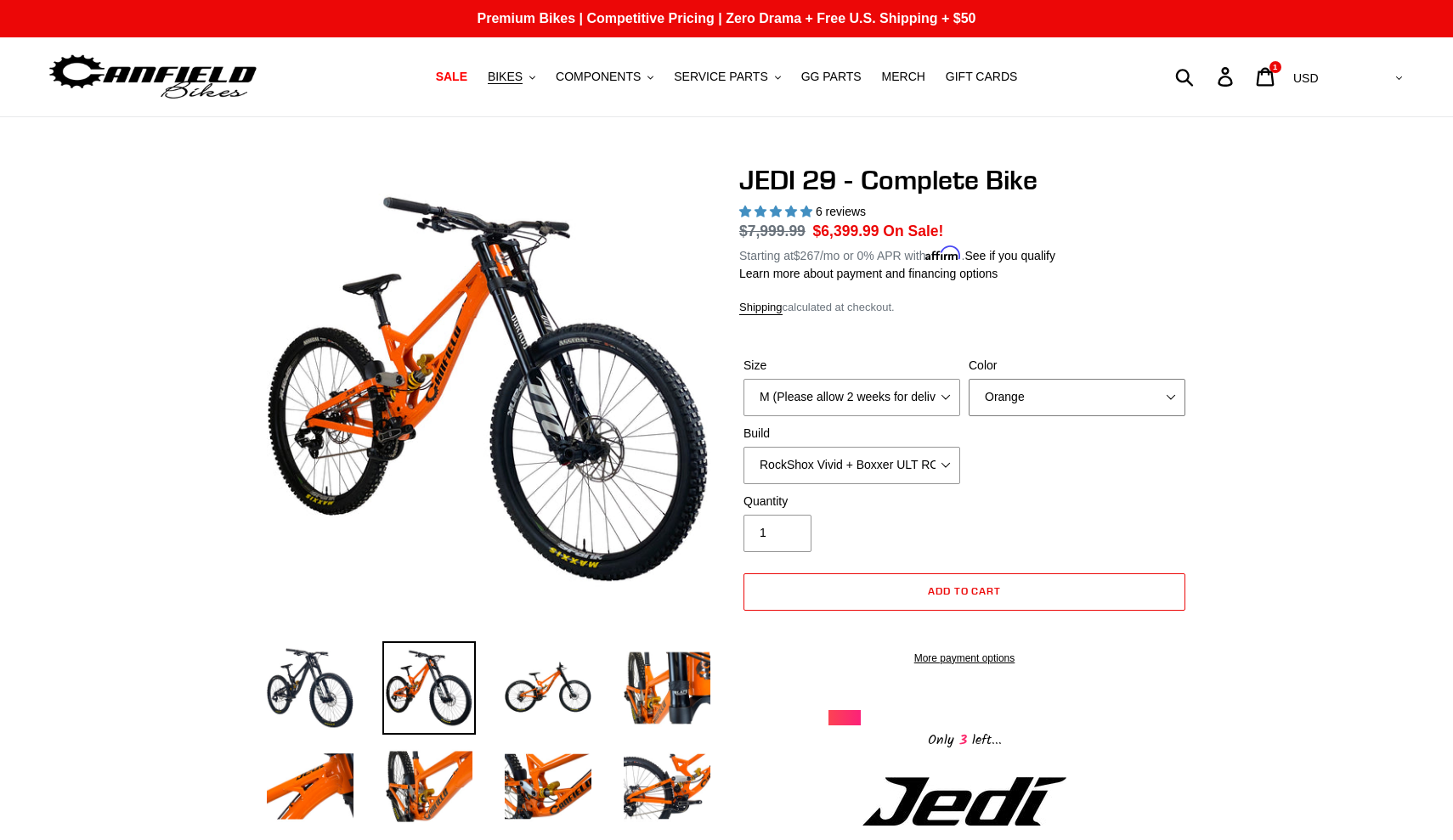
select select "Stealth Black"
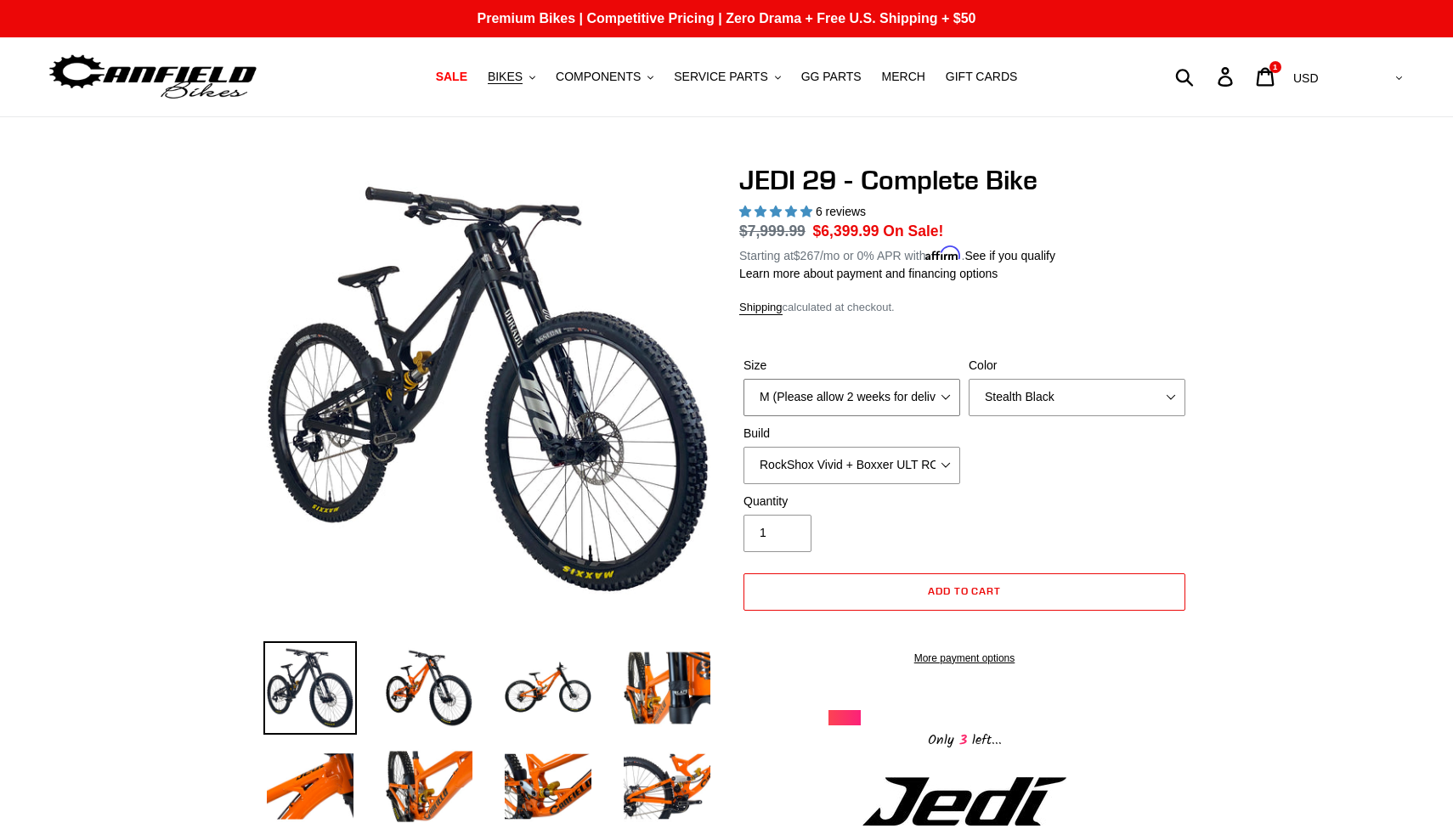
select select "XL (Please allow 2 weeks for delivery)"
select select "EXT eStoria LOK V3 + EXT Vaia 200 + SRAM XO"
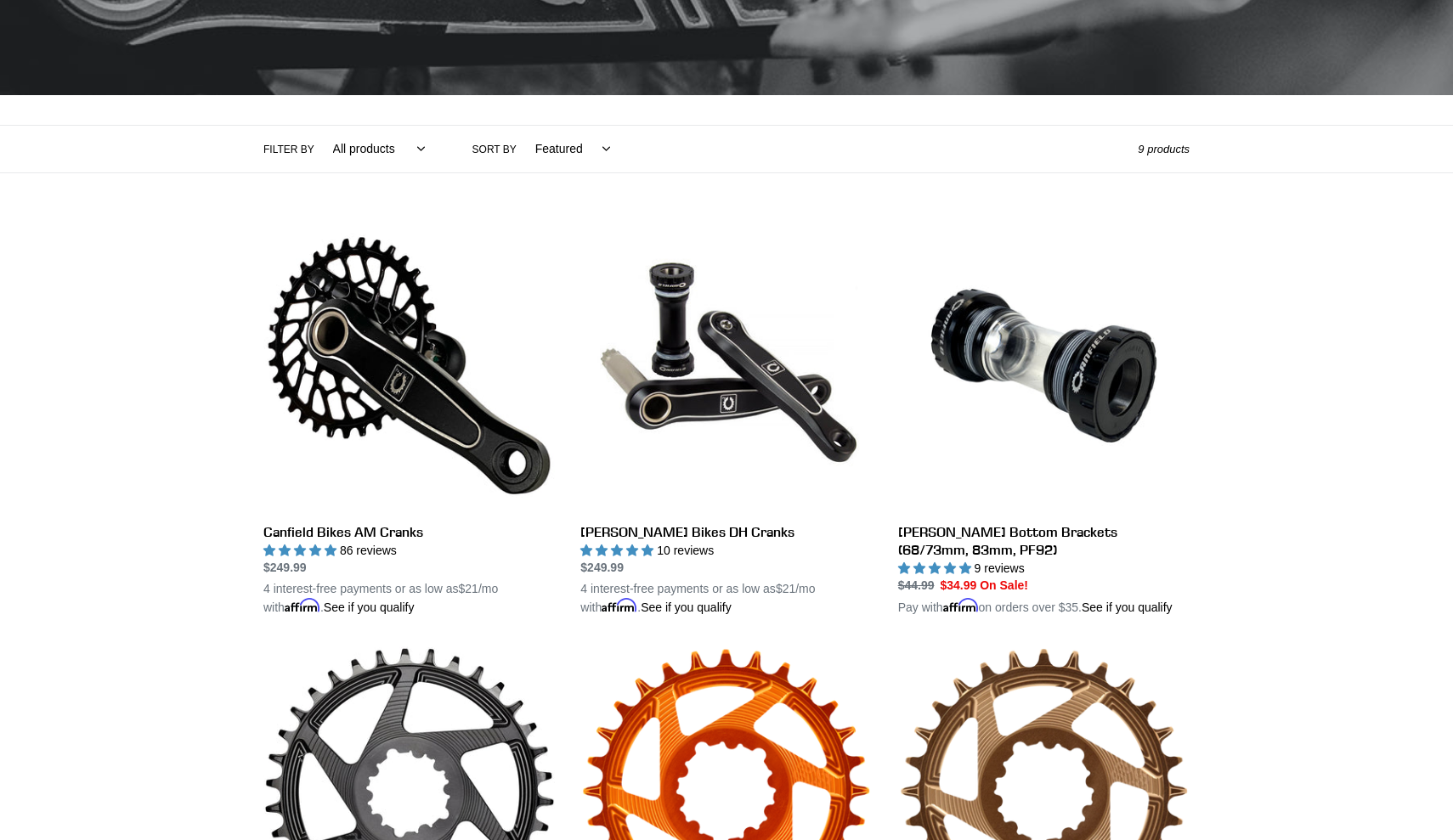
scroll to position [276, 0]
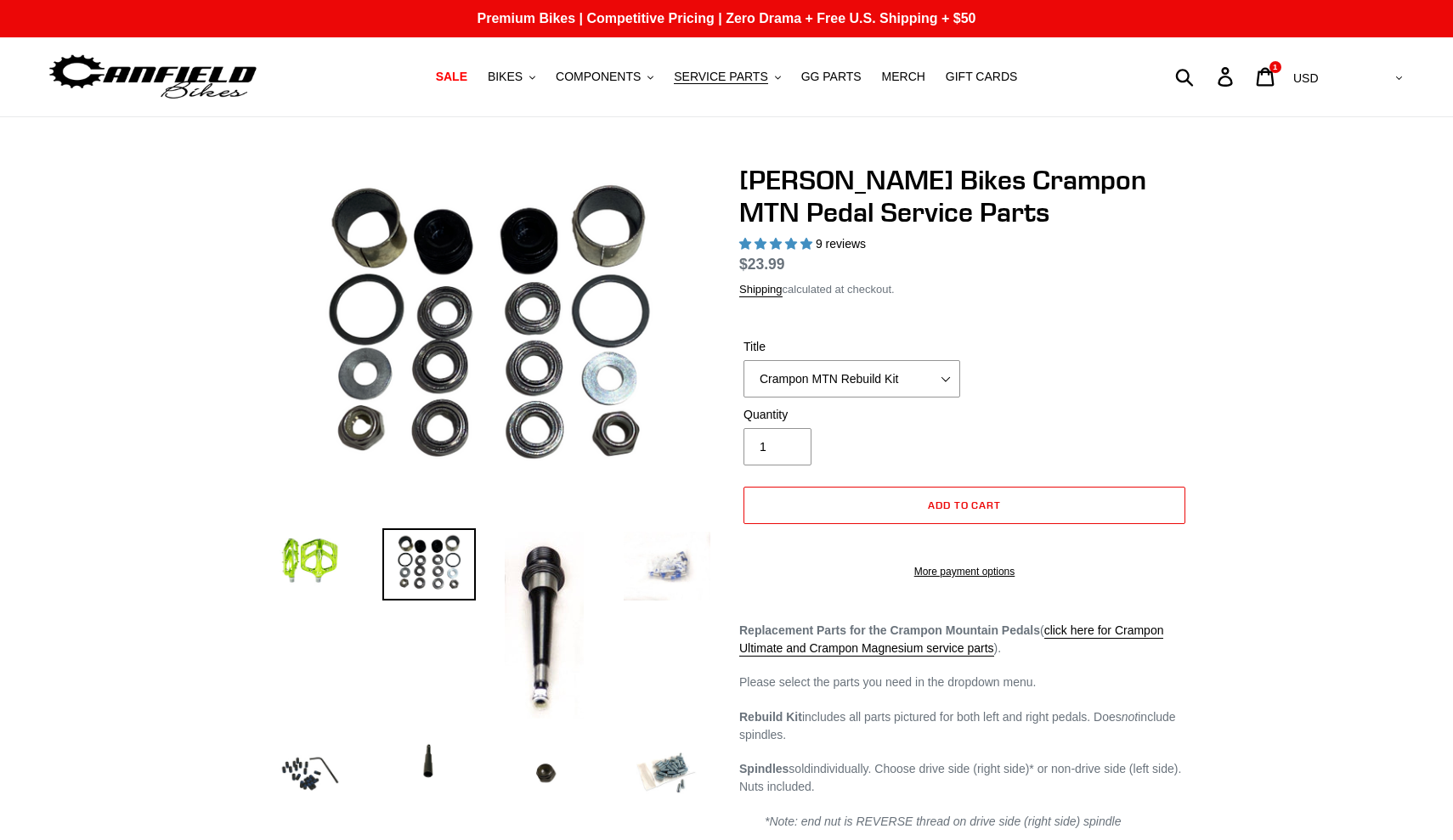
select select "highest-rating"
click at [775, 77] on icon "button" at bounding box center [777, 77] width 6 height 4
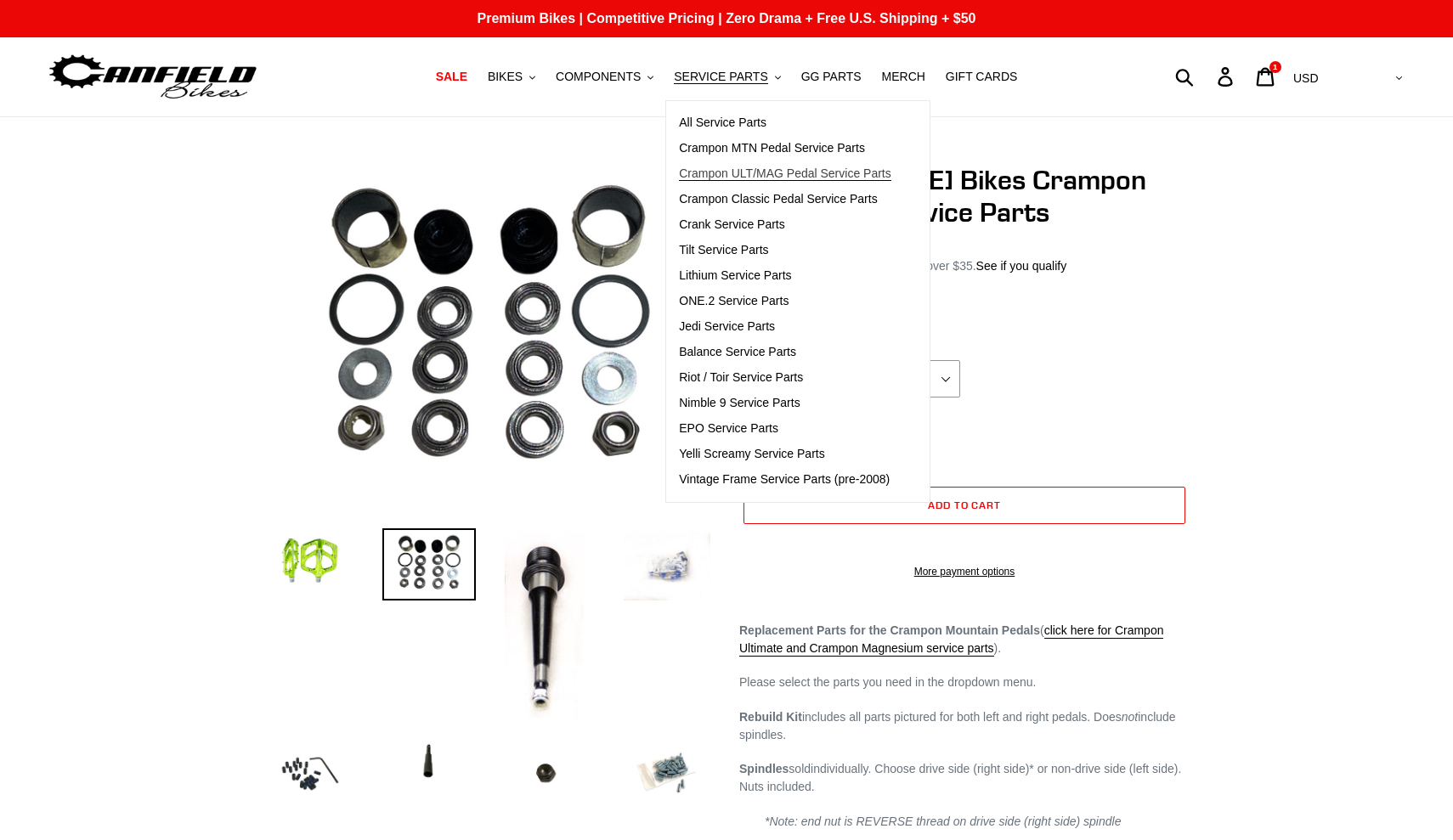
click at [784, 173] on span "Crampon ULT/MAG Pedal Service Parts" at bounding box center [785, 174] width 212 height 14
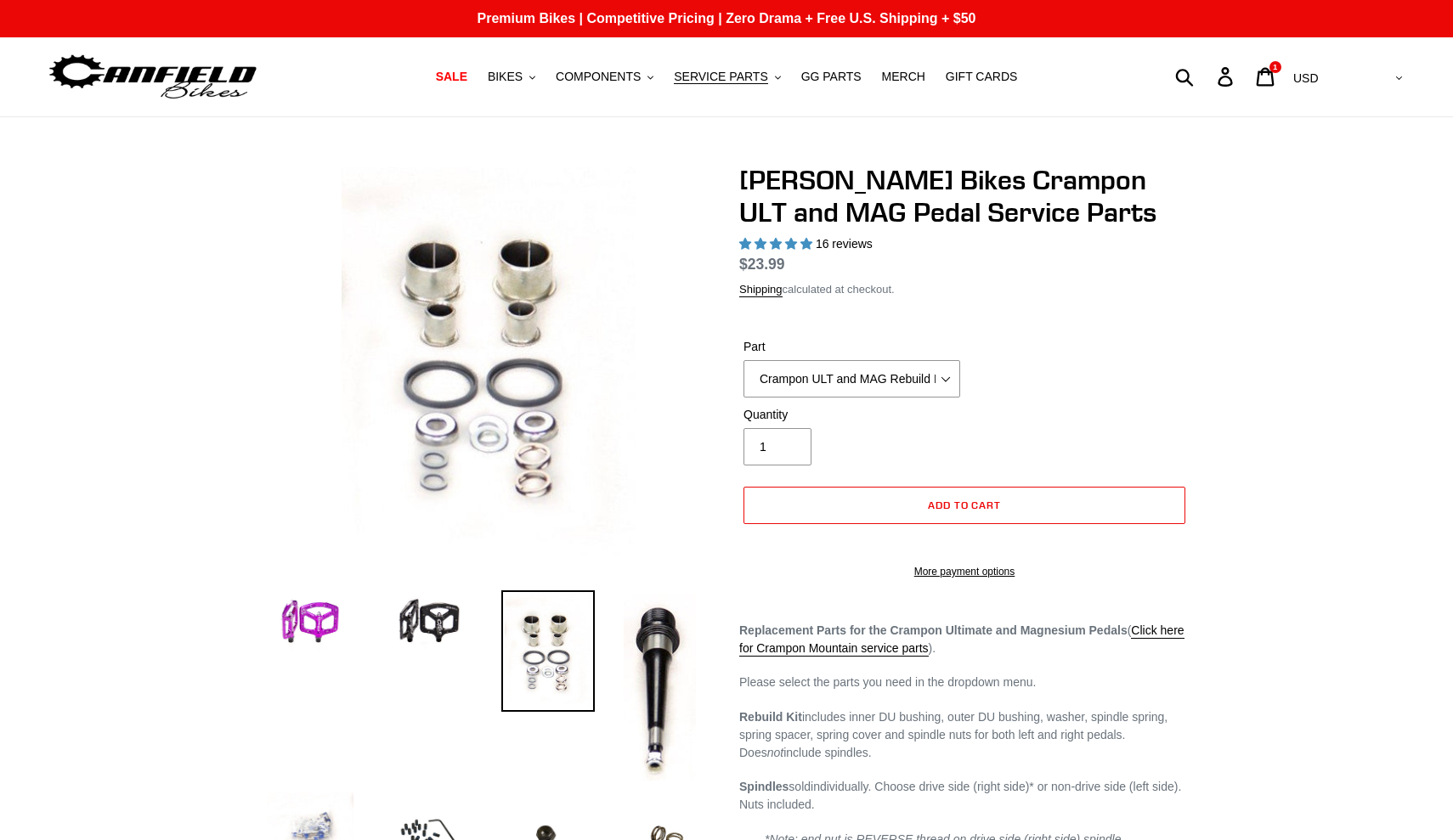
select select "highest-rating"
click at [775, 76] on icon ".cls-1{fill:#231f20}" at bounding box center [777, 77] width 6 height 6
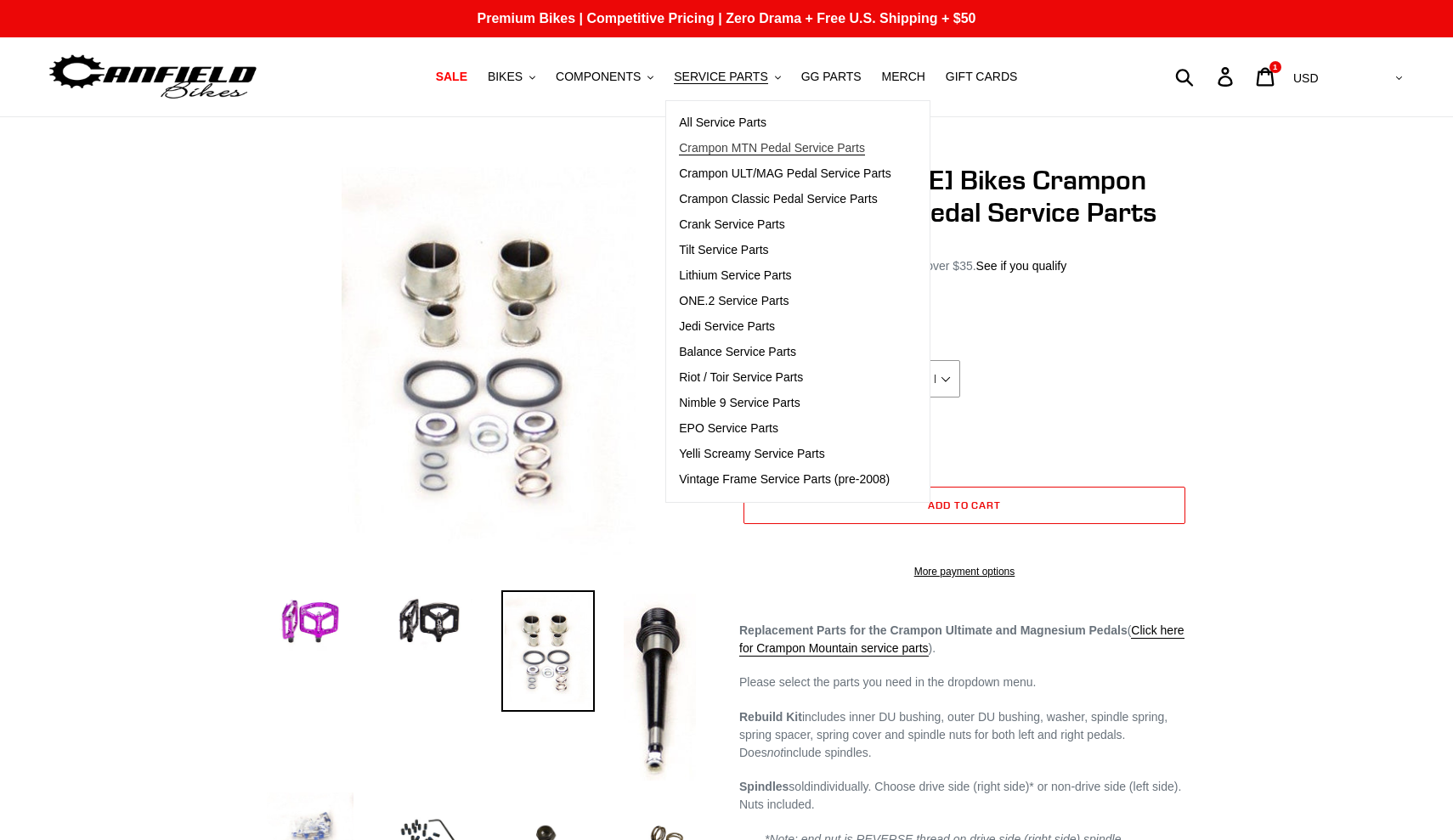
click at [764, 145] on span "Crampon MTN Pedal Service Parts" at bounding box center [772, 148] width 186 height 14
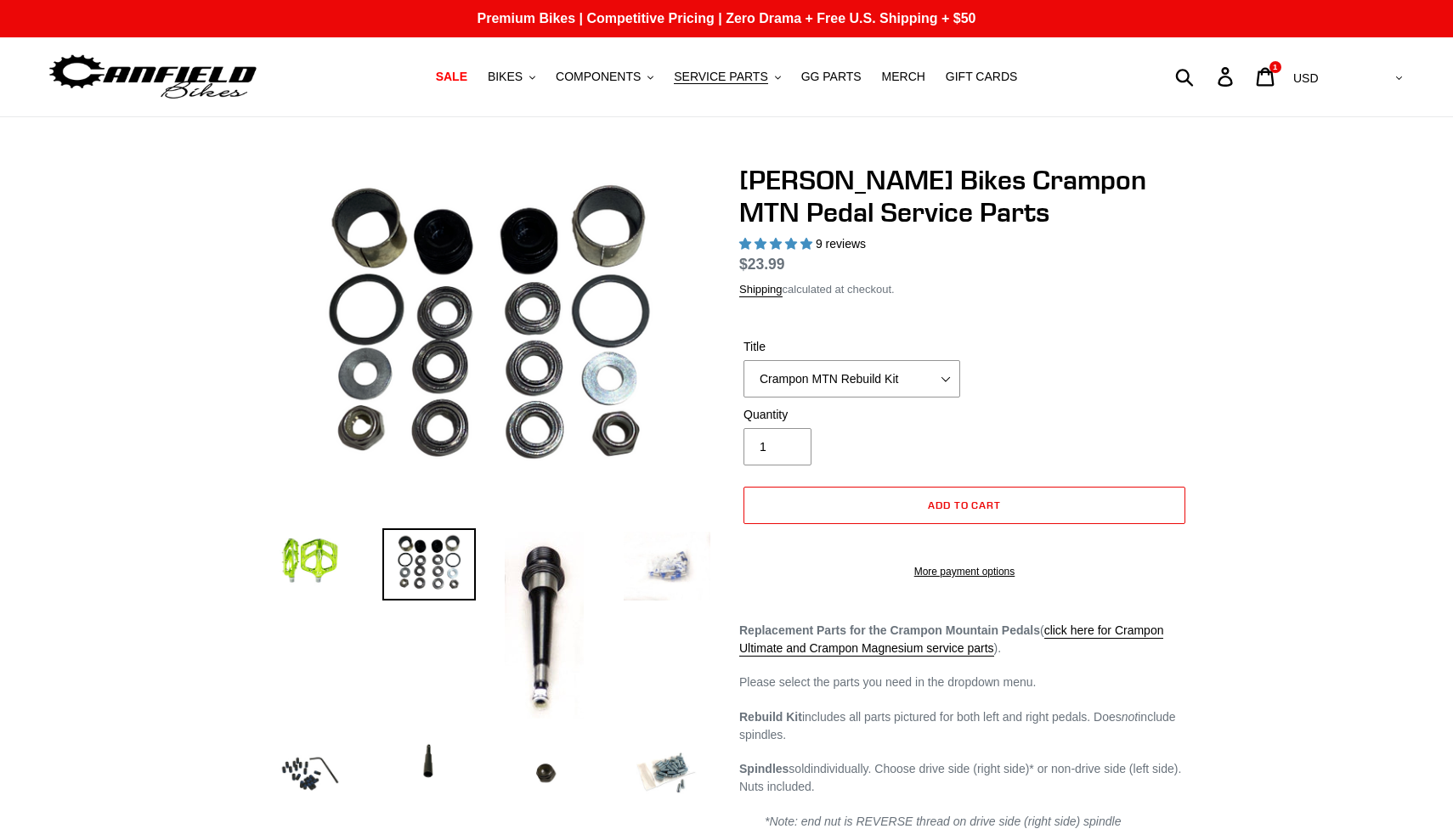
select select "highest-rating"
select select "Crampon MTN 4mm x 10mm 'Mud' Pin Kit (20)"
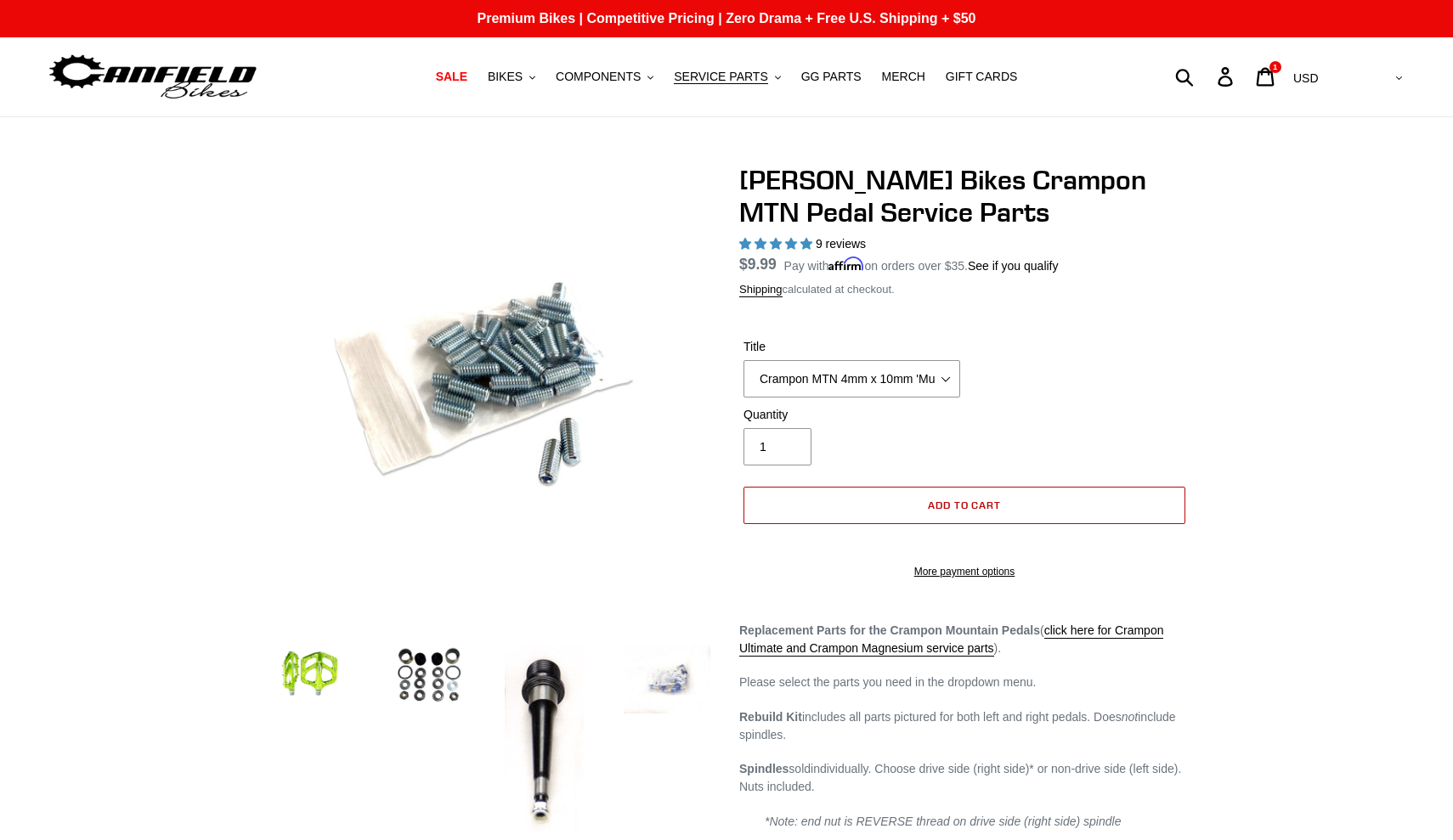
click at [939, 502] on span "Add to cart" at bounding box center [964, 505] width 74 height 13
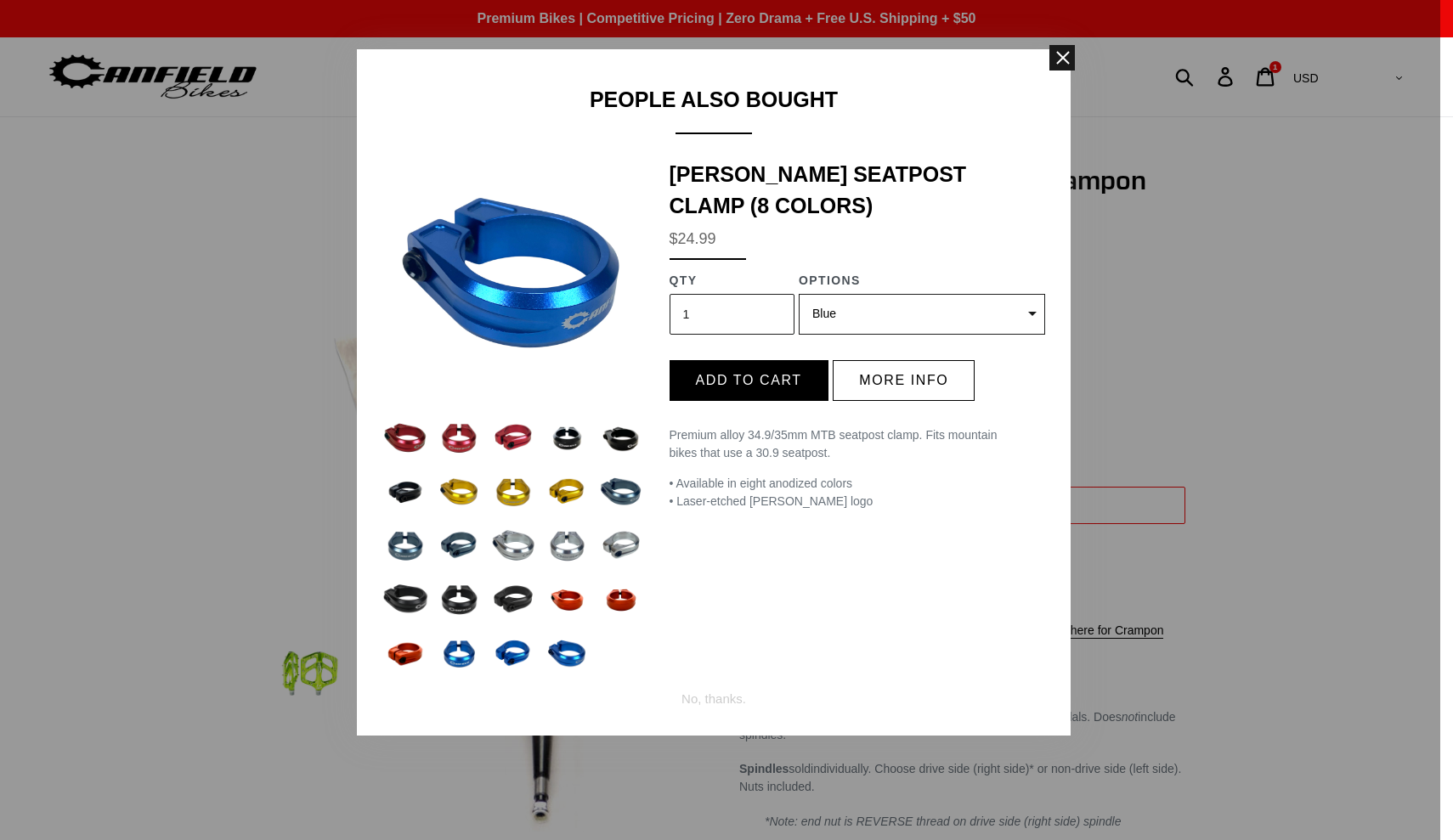
click at [1063, 51] on span at bounding box center [1062, 58] width 25 height 25
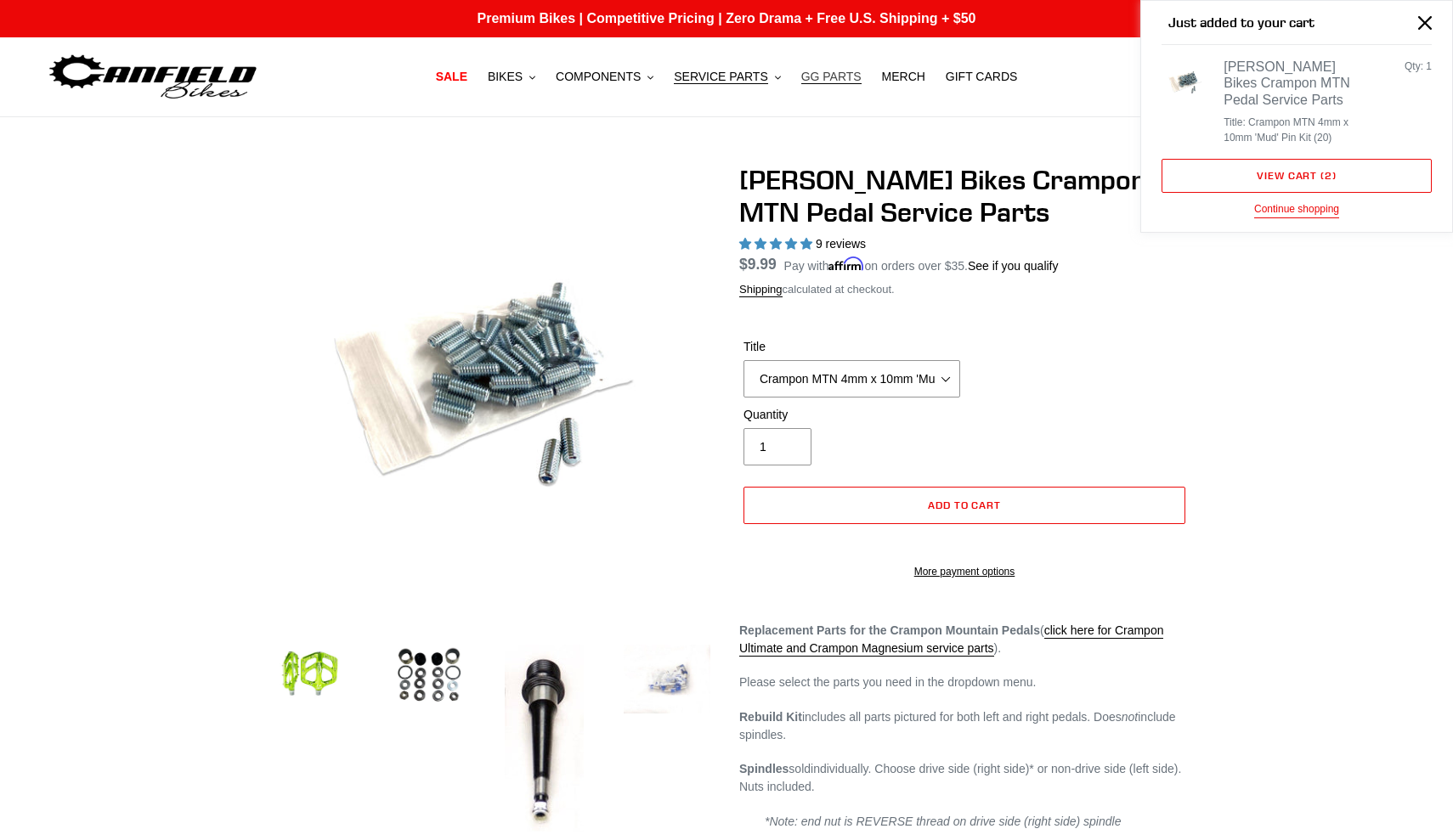
click at [858, 78] on link "GG PARTS" at bounding box center [831, 76] width 77 height 22
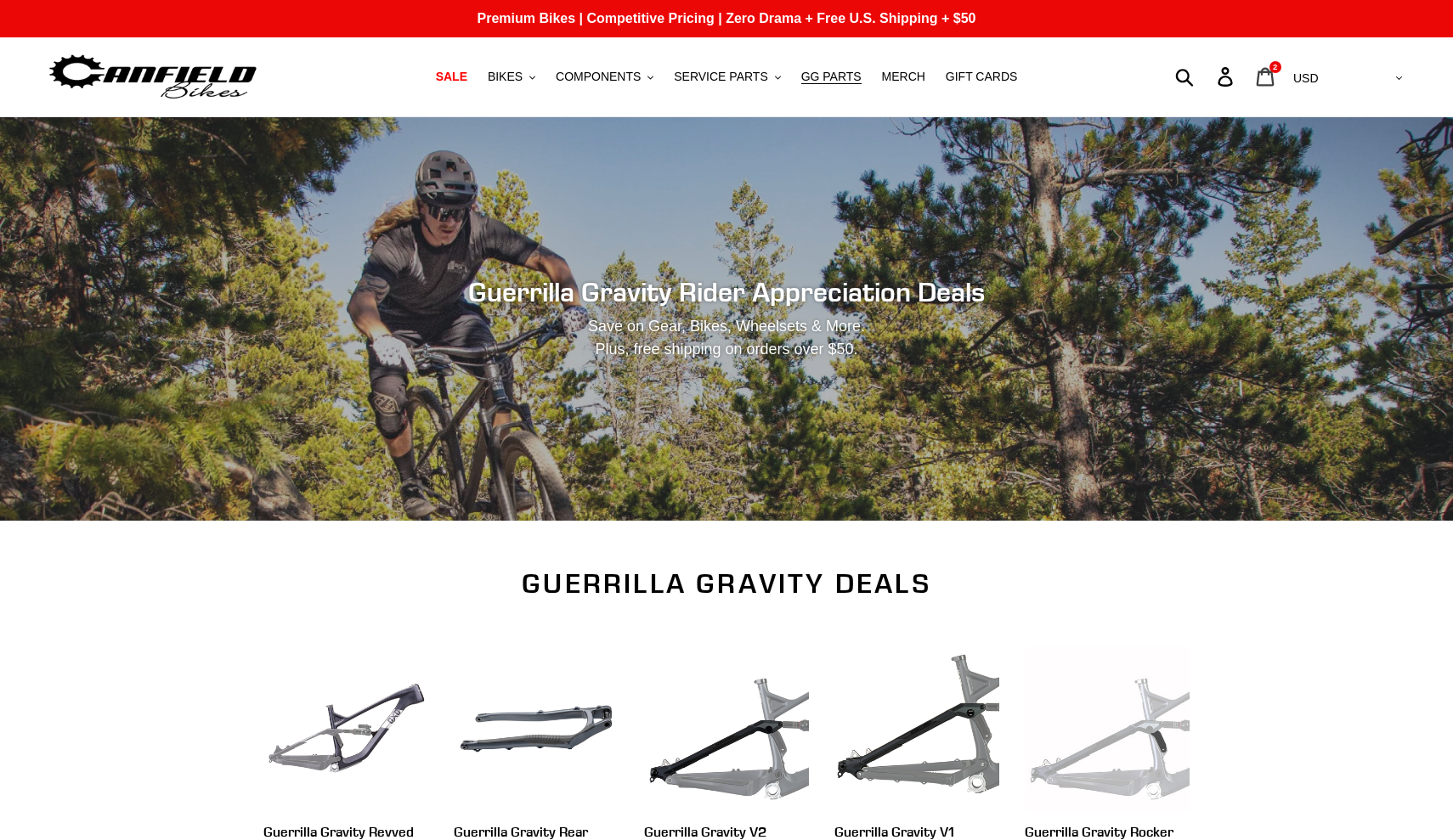
click at [1275, 73] on icon at bounding box center [1266, 76] width 18 height 19
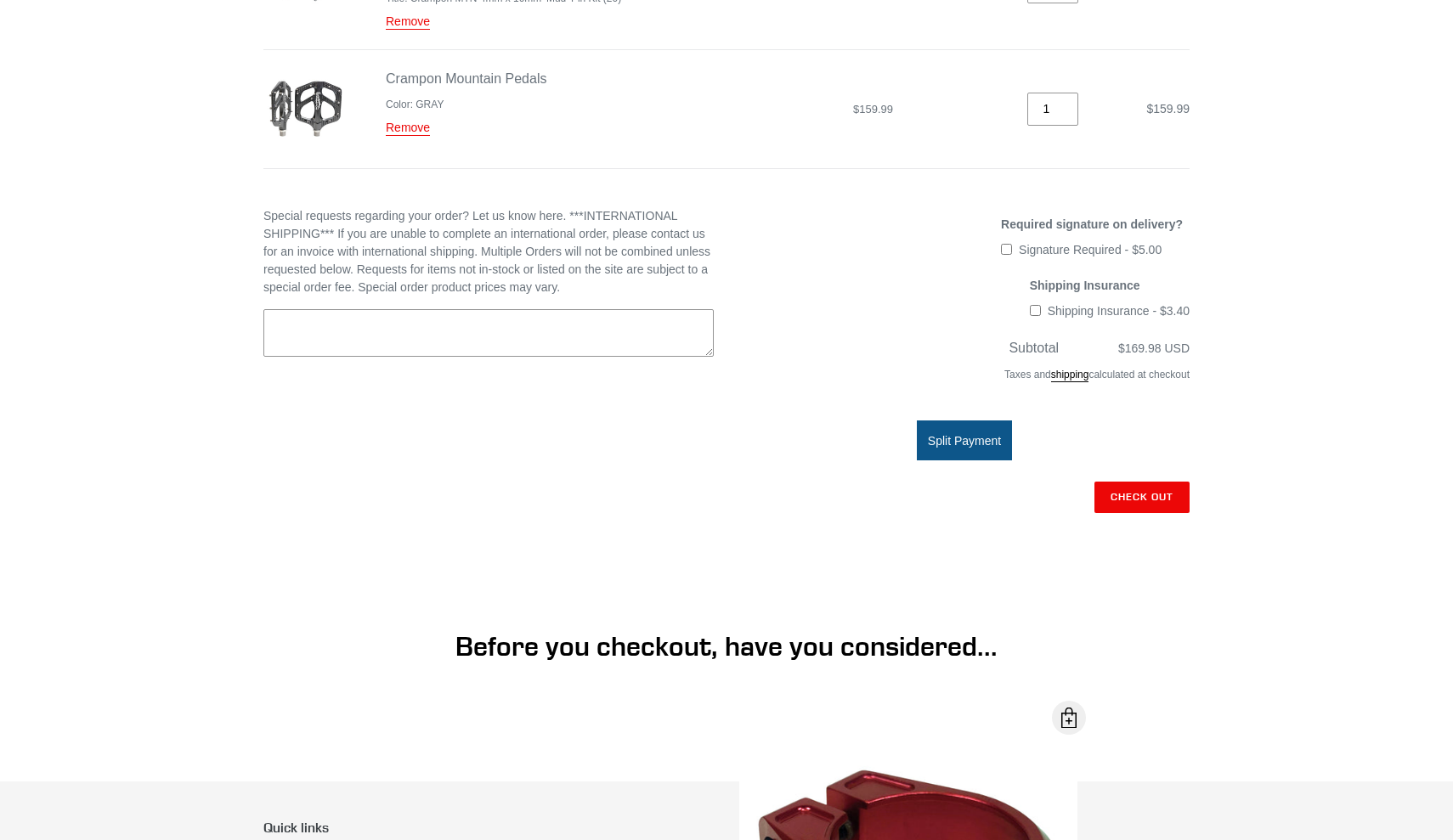
scroll to position [391, 0]
